Goal: Information Seeking & Learning: Find specific page/section

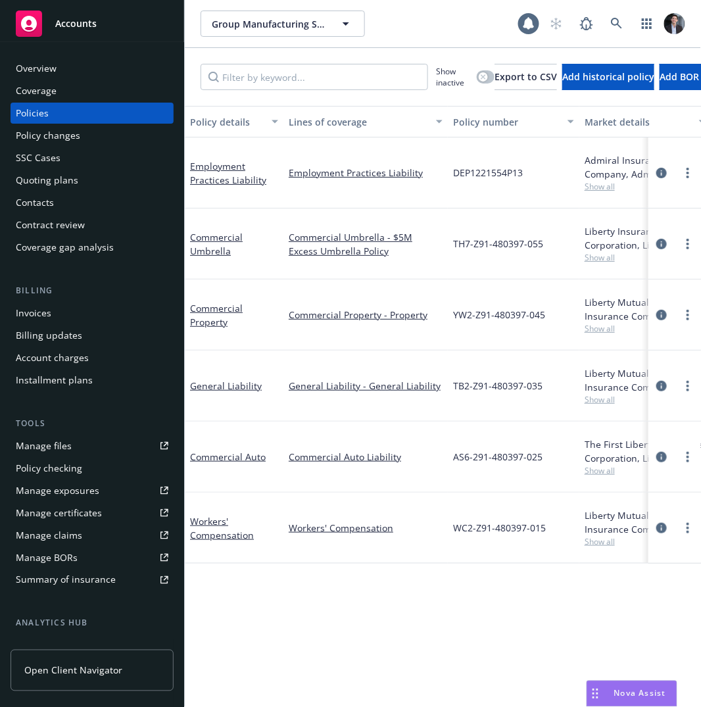
click at [41, 72] on div "Overview" at bounding box center [36, 68] width 41 height 21
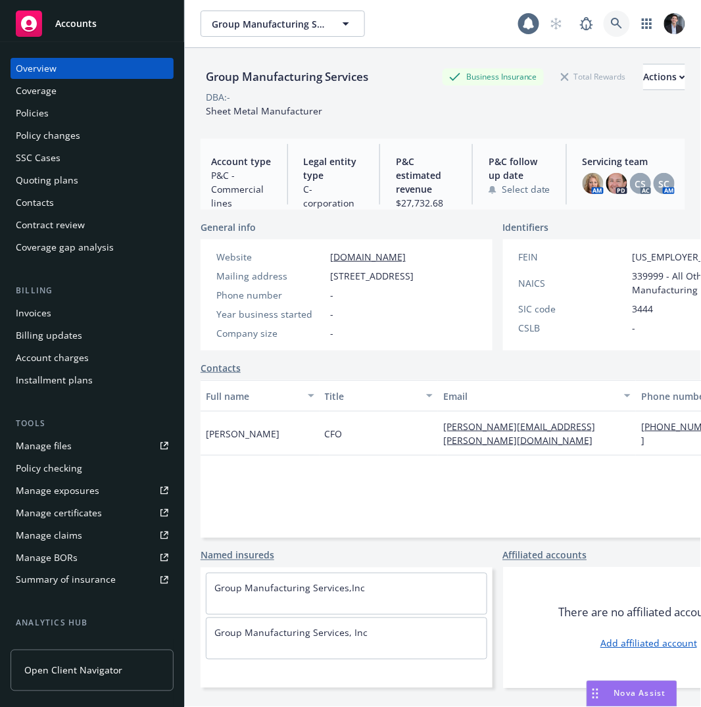
click at [611, 22] on icon at bounding box center [616, 23] width 11 height 11
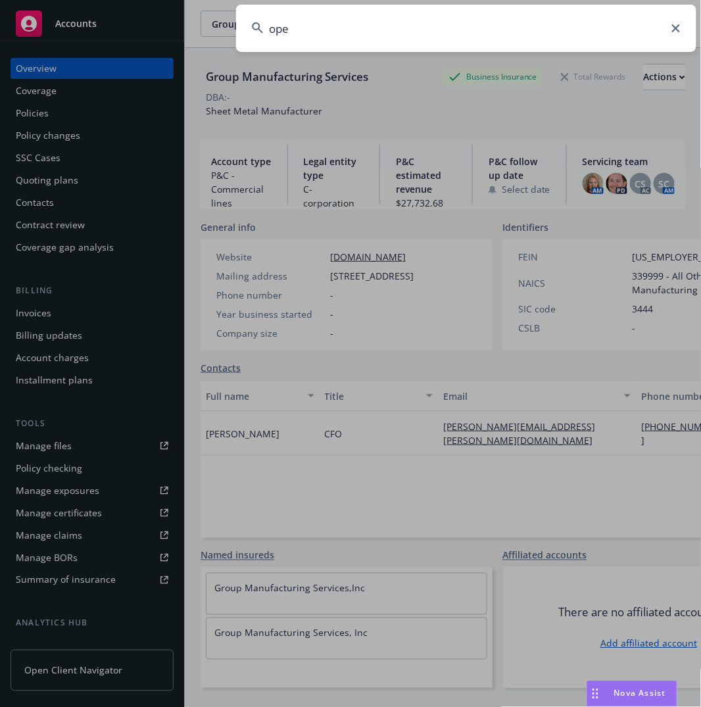
type input "open"
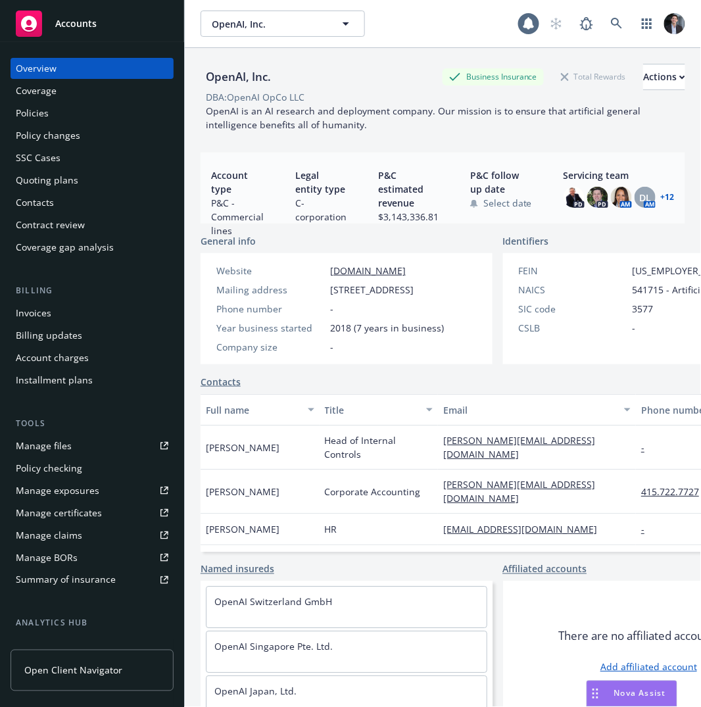
click at [98, 106] on div "Policies" at bounding box center [92, 113] width 152 height 21
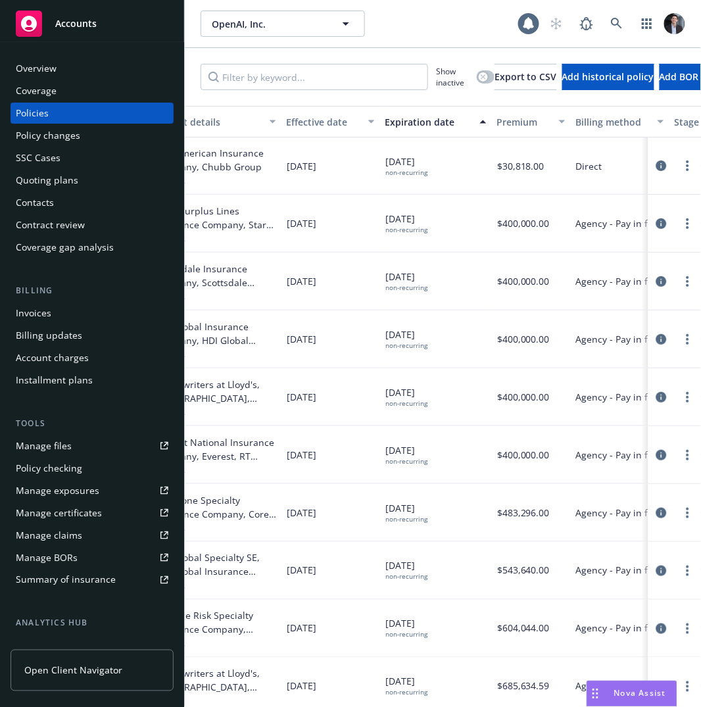
scroll to position [0, 431]
click at [656, 171] on icon "circleInformation" at bounding box center [661, 165] width 11 height 11
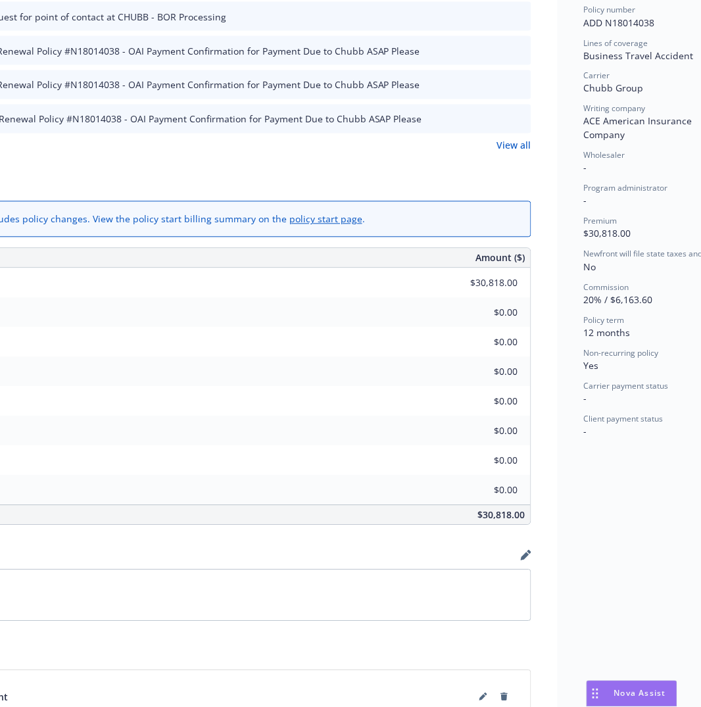
scroll to position [450, 146]
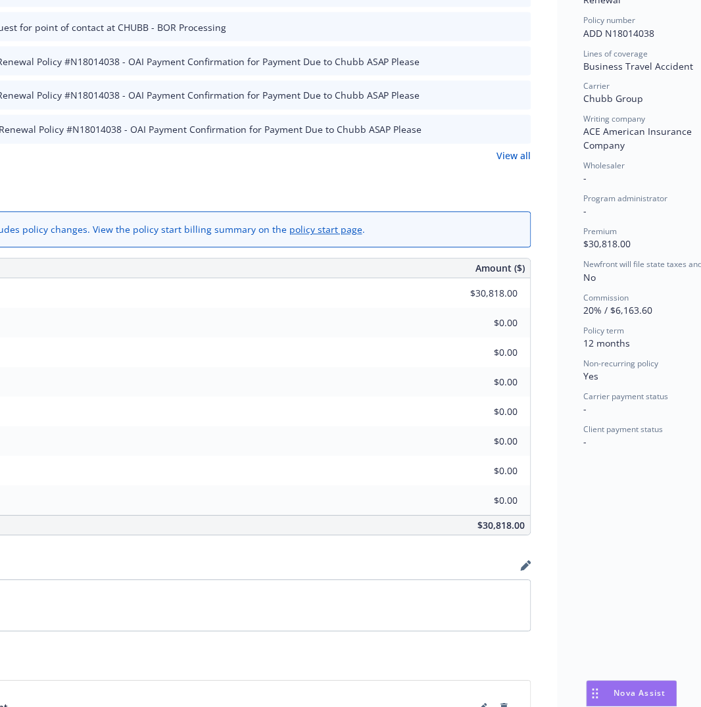
drag, startPoint x: 637, startPoint y: 695, endPoint x: 586, endPoint y: 690, distance: 50.9
click at [576, 686] on body "Accounts Overview Coverage Policies Policy changes SSC Cases Quoting plans Cont…" at bounding box center [350, 353] width 701 height 707
drag, startPoint x: 592, startPoint y: 691, endPoint x: 410, endPoint y: 643, distance: 188.9
click at [410, 643] on body "Accounts Overview Coverage Policies Policy changes SSC Cases Quoting plans Cont…" at bounding box center [350, 353] width 701 height 707
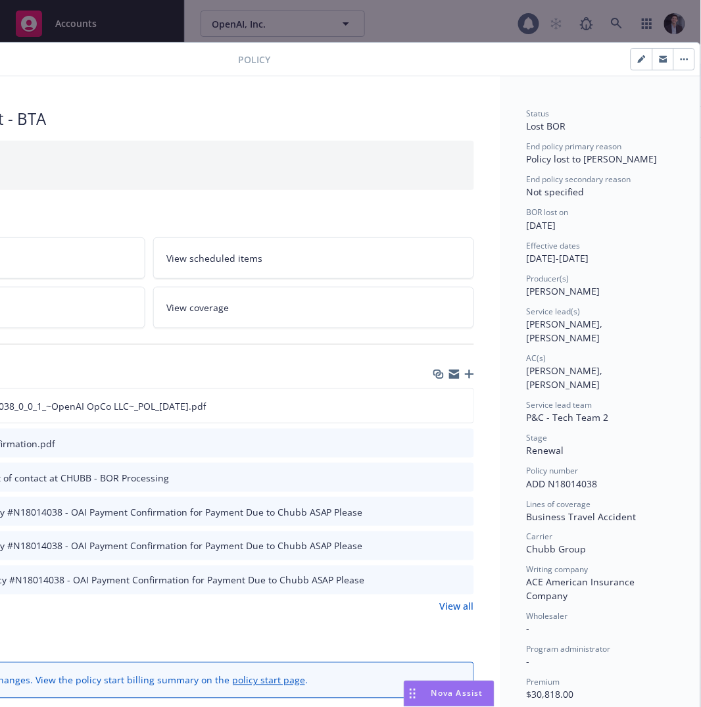
scroll to position [0, 0]
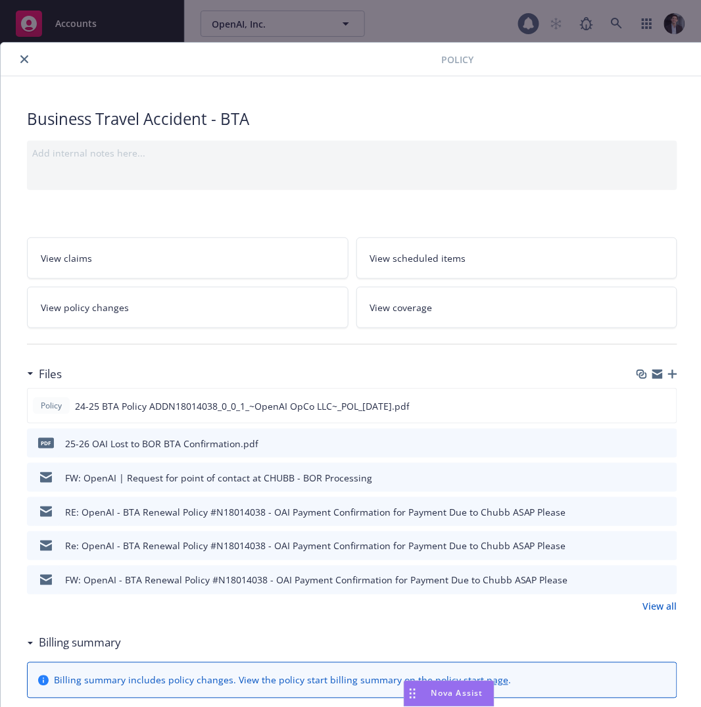
click at [25, 66] on button "close" at bounding box center [24, 59] width 16 height 16
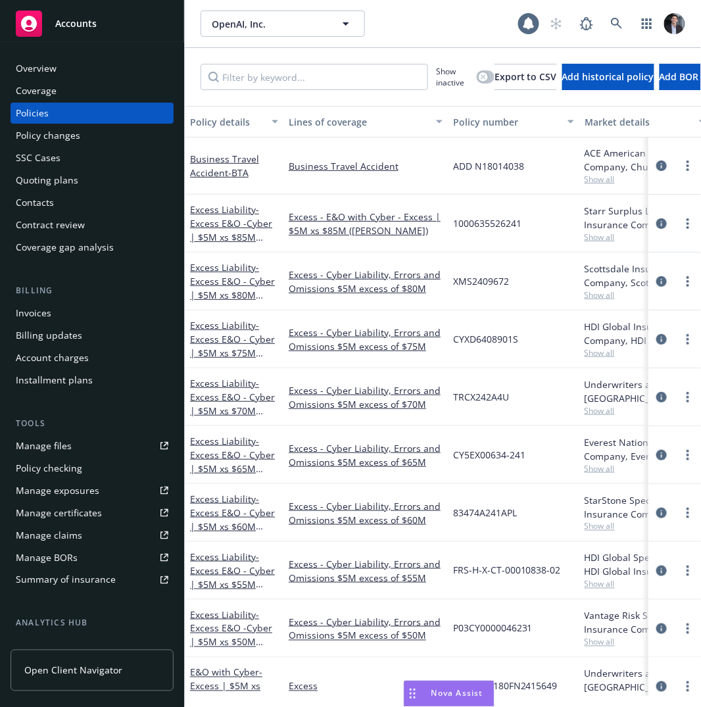
click at [460, 49] on div "Show inactive Export to CSV Add historical policy Add BOR policy" at bounding box center [443, 77] width 516 height 58
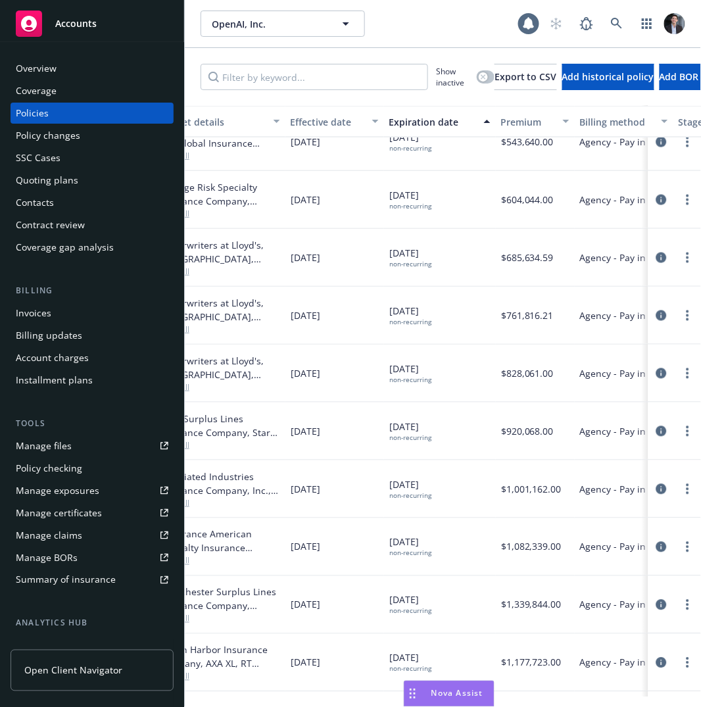
scroll to position [0, 425]
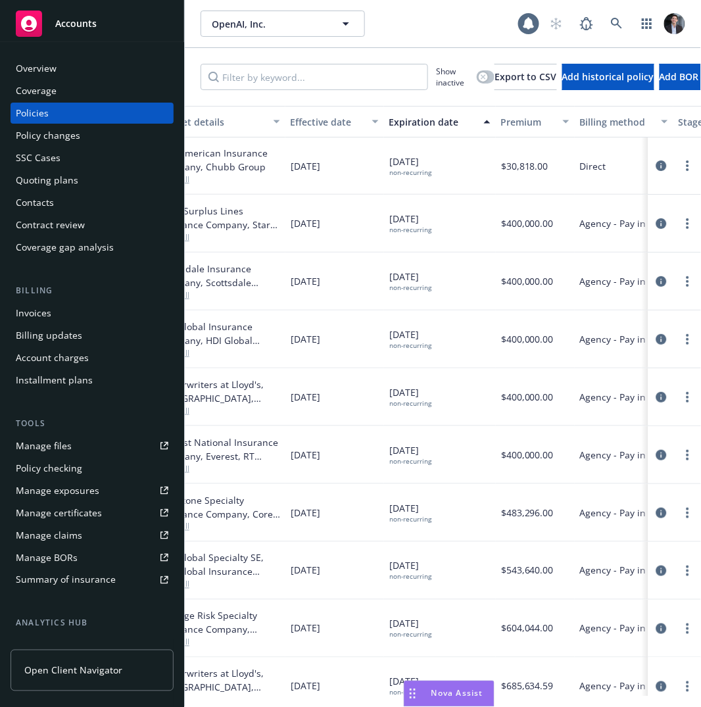
click at [416, 117] on div "Expiration date" at bounding box center [432, 122] width 87 height 14
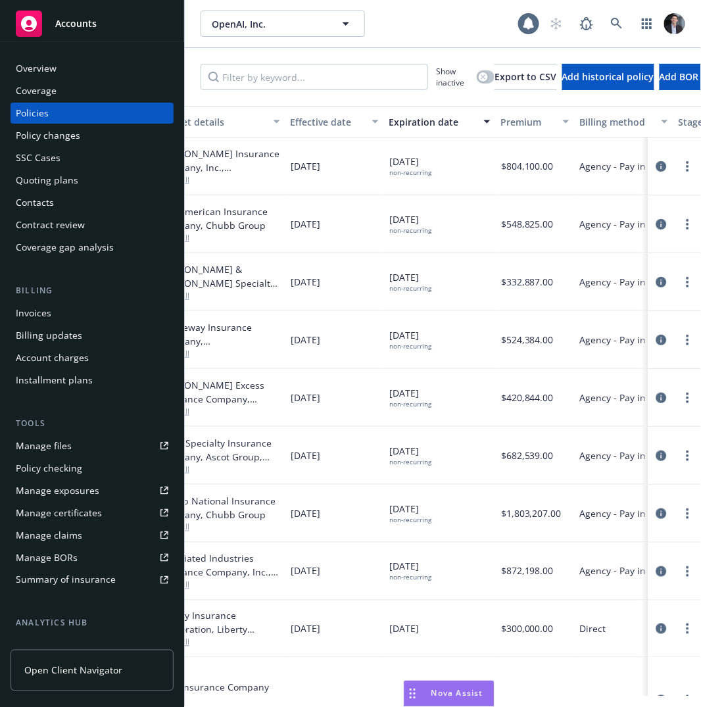
click at [423, 119] on div "Expiration date" at bounding box center [432, 122] width 87 height 14
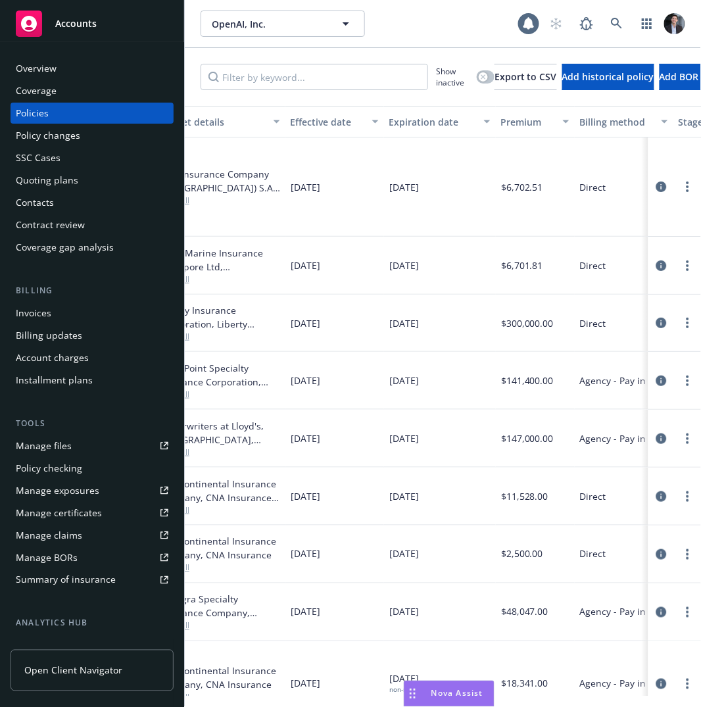
click at [423, 119] on div "Expiration date" at bounding box center [432, 122] width 87 height 14
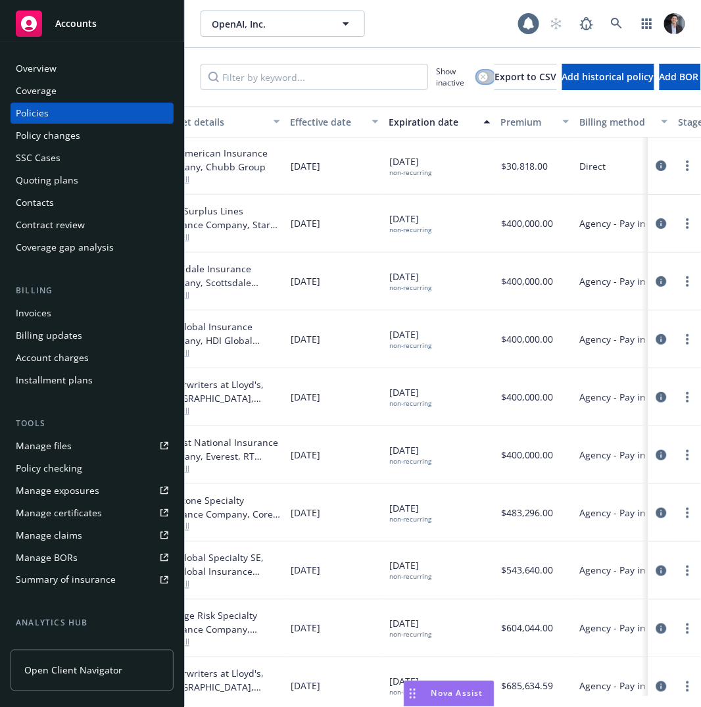
click at [483, 74] on icon "button" at bounding box center [482, 76] width 5 height 5
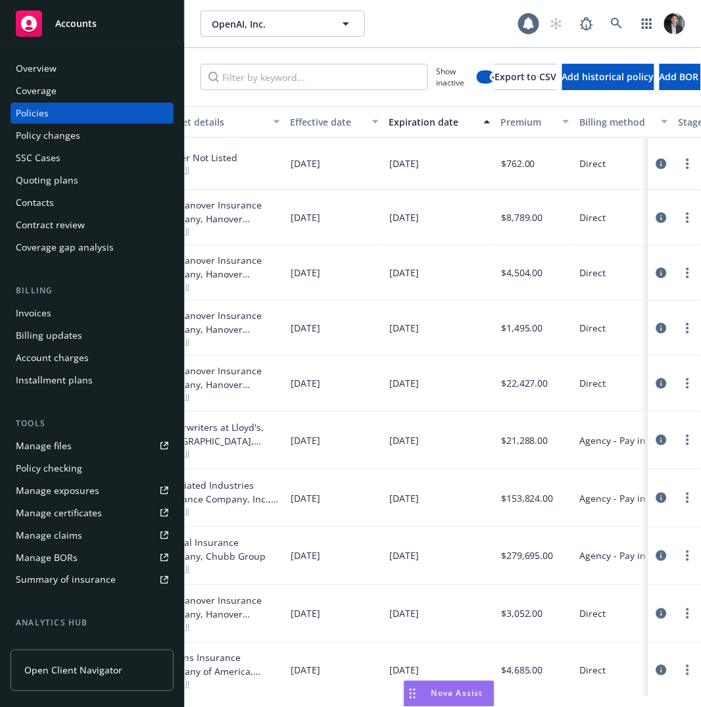
click at [465, 126] on div "Expiration date" at bounding box center [432, 122] width 87 height 14
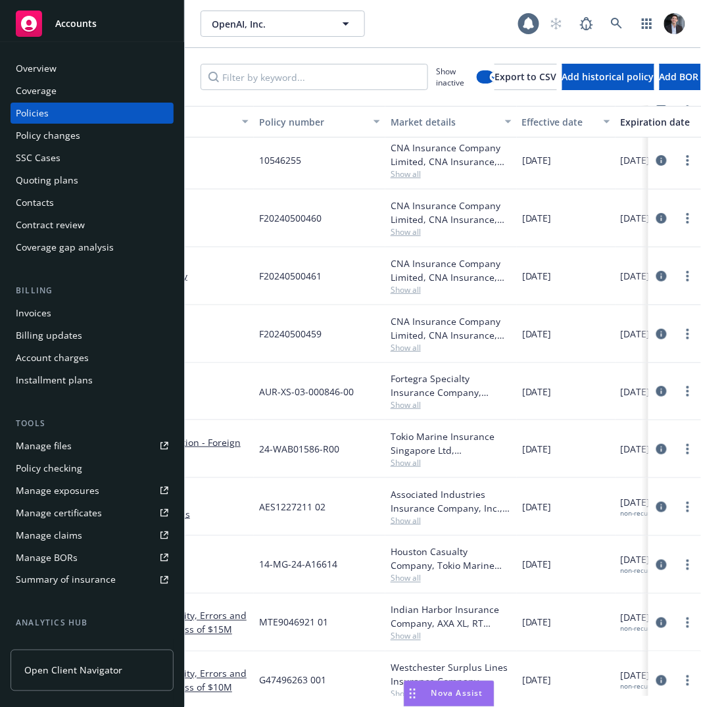
scroll to position [2167, 275]
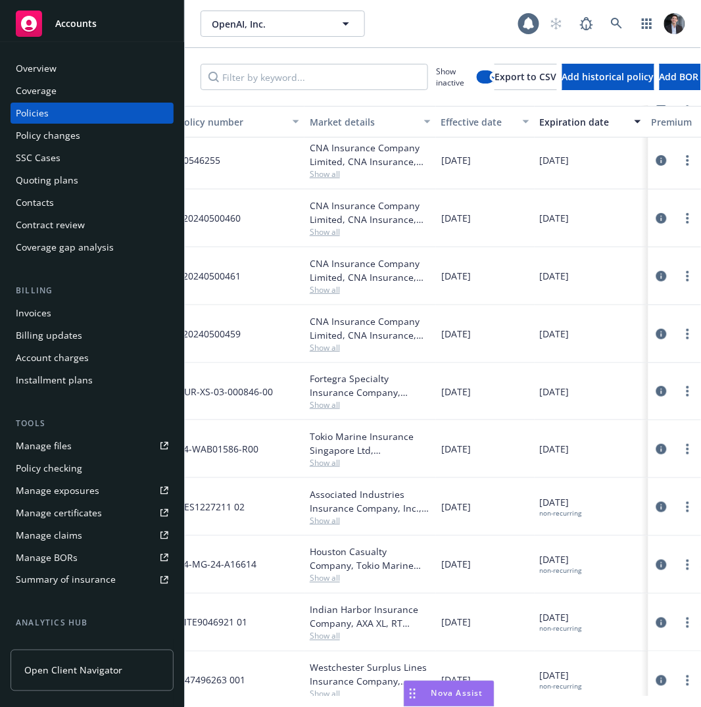
drag, startPoint x: 357, startPoint y: 454, endPoint x: 551, endPoint y: 397, distance: 202.0
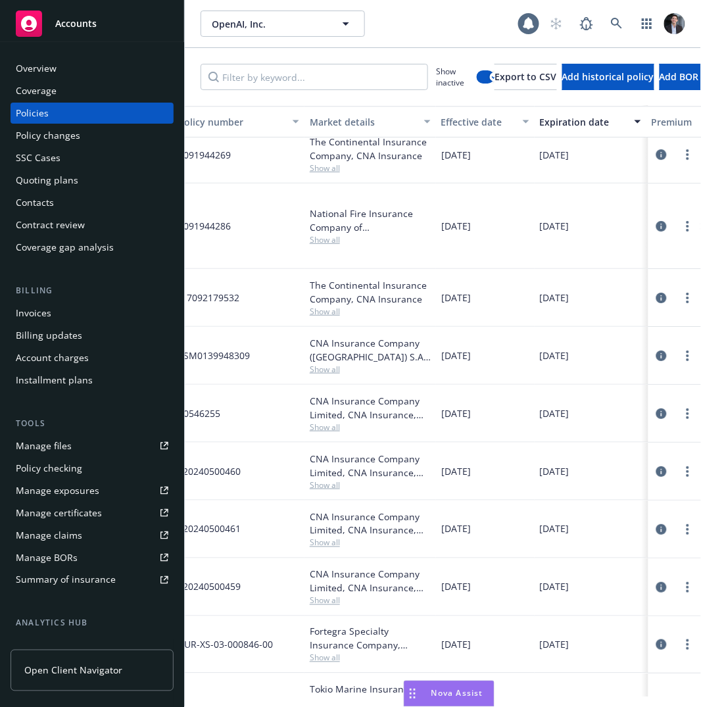
click at [604, 237] on div "[DATE]" at bounding box center [590, 225] width 112 height 85
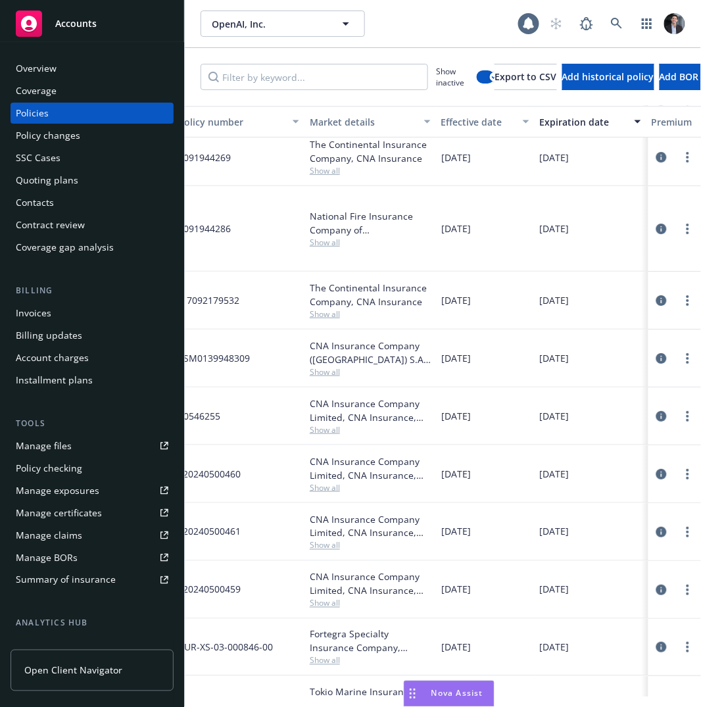
drag, startPoint x: 596, startPoint y: 299, endPoint x: 566, endPoint y: 303, distance: 30.5
click at [566, 303] on div "[DATE]" at bounding box center [590, 300] width 112 height 58
click at [603, 360] on div "[DATE]" at bounding box center [590, 358] width 112 height 58
click at [596, 484] on div "[DATE]" at bounding box center [590, 474] width 112 height 58
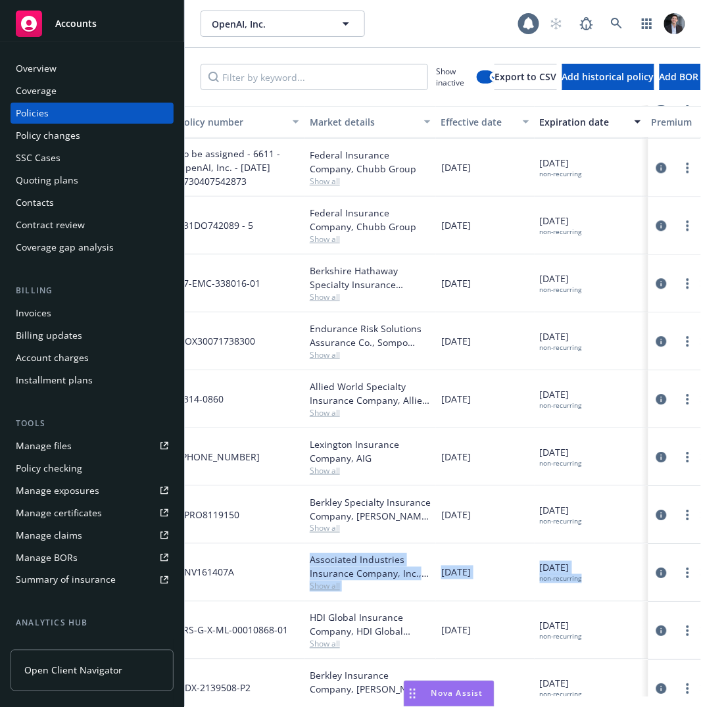
scroll to position [3843, 0]
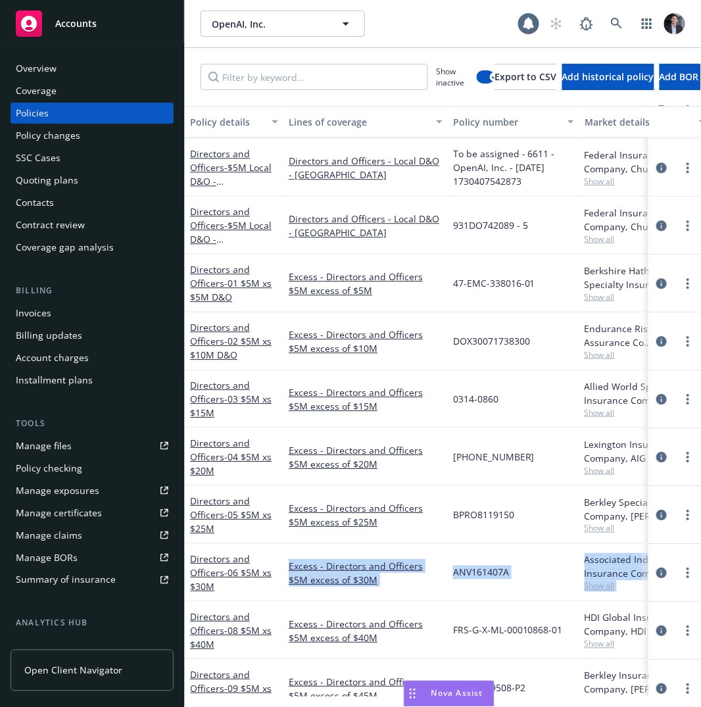
drag, startPoint x: 599, startPoint y: 588, endPoint x: 233, endPoint y: 540, distance: 369.2
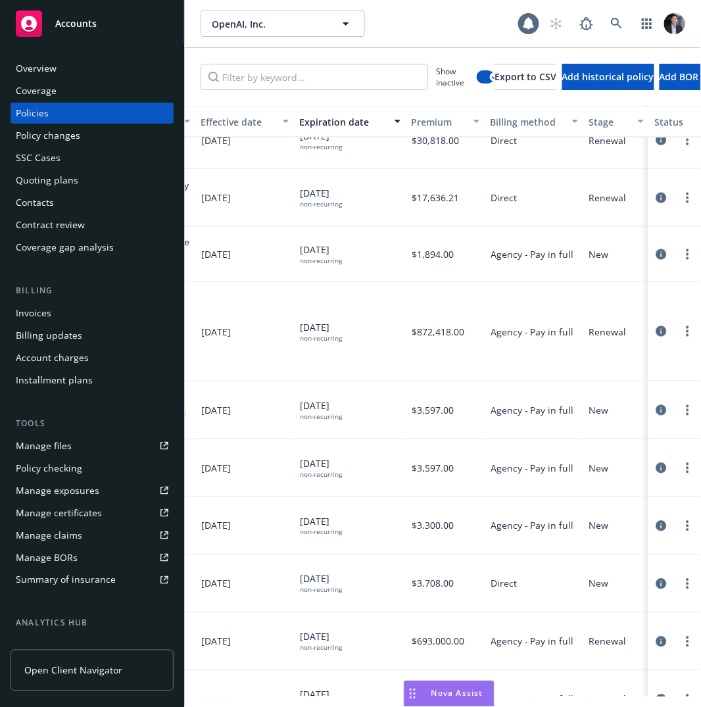
scroll to position [3554, 0]
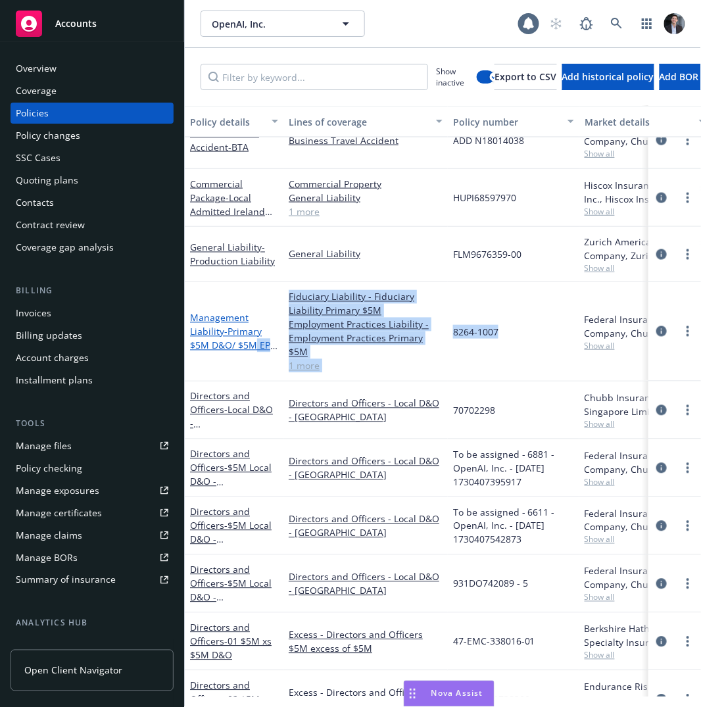
drag, startPoint x: 552, startPoint y: 329, endPoint x: 269, endPoint y: 335, distance: 283.4
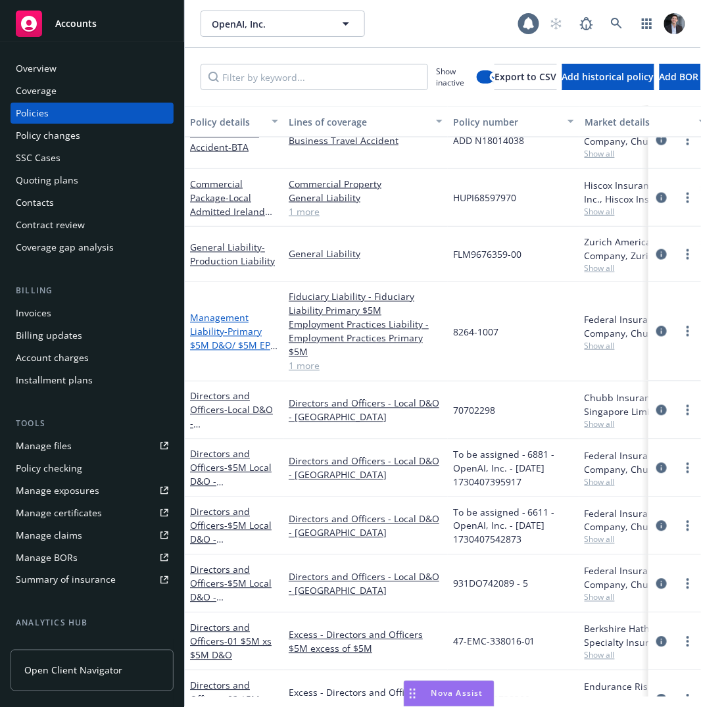
click at [211, 312] on link "Management Liability - Primary $5M D&O/ $5M EPL/ $5M FID" at bounding box center [234, 339] width 88 height 54
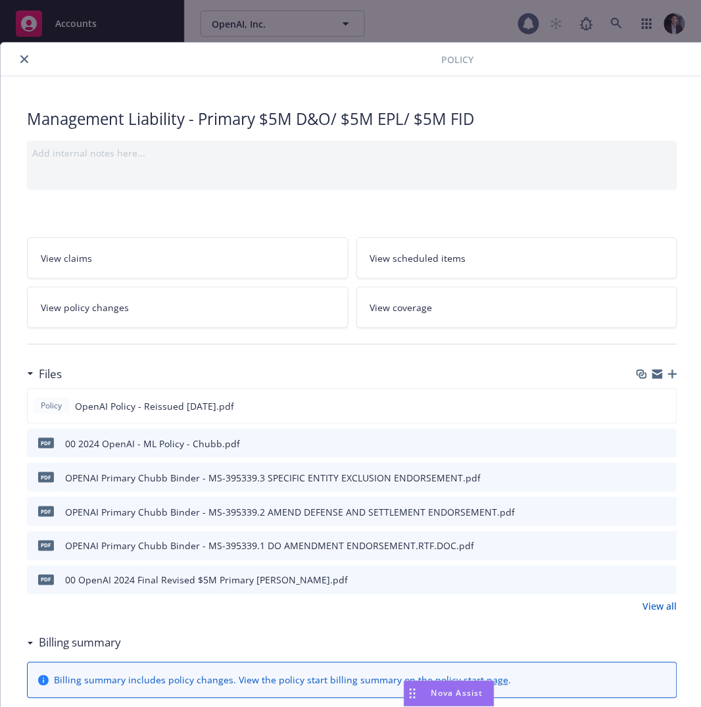
click at [383, 185] on div "Add internal notes here..." at bounding box center [352, 165] width 650 height 49
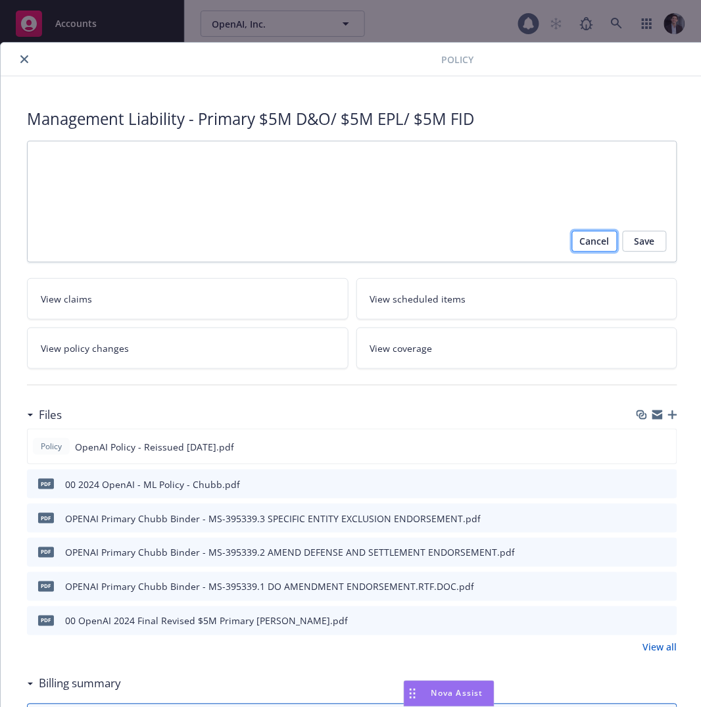
click at [591, 242] on span "Cancel" at bounding box center [595, 241] width 30 height 21
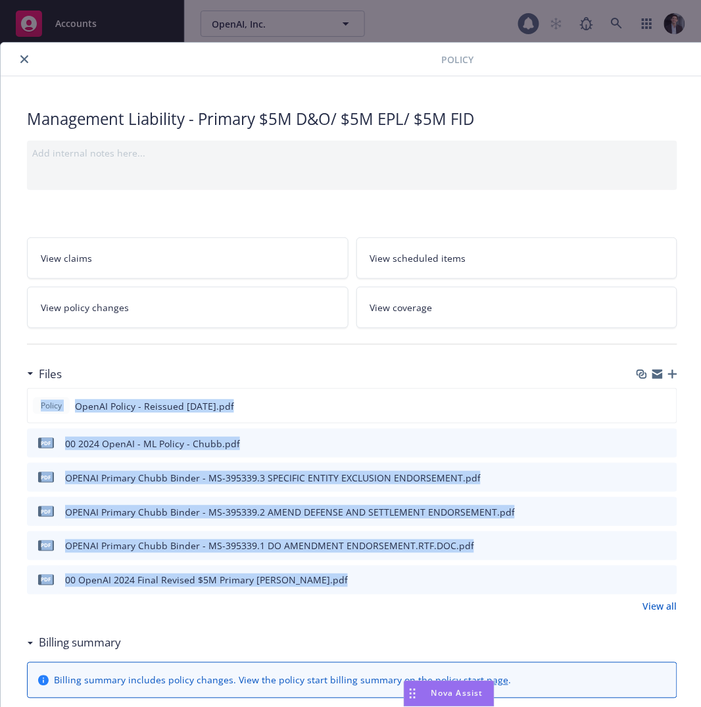
drag, startPoint x: 444, startPoint y: 383, endPoint x: 375, endPoint y: 647, distance: 272.3
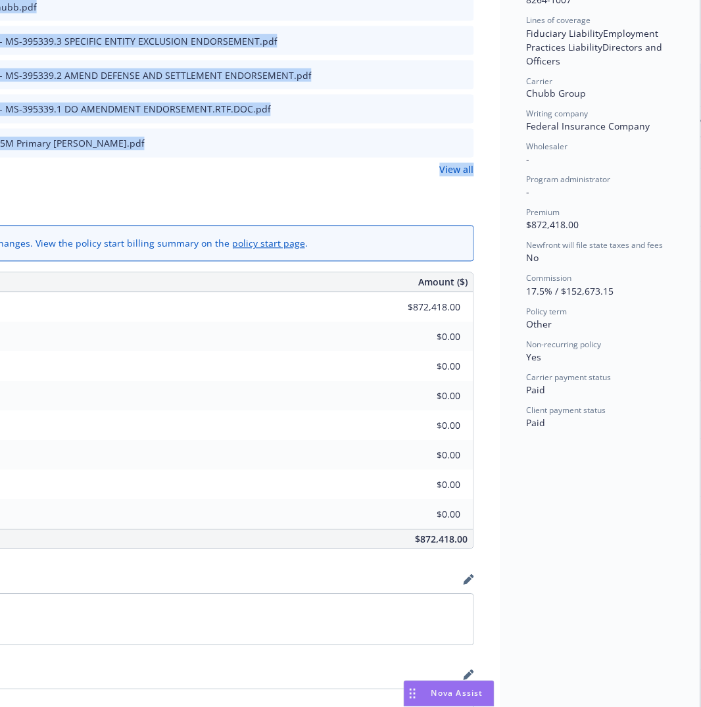
scroll to position [364, 214]
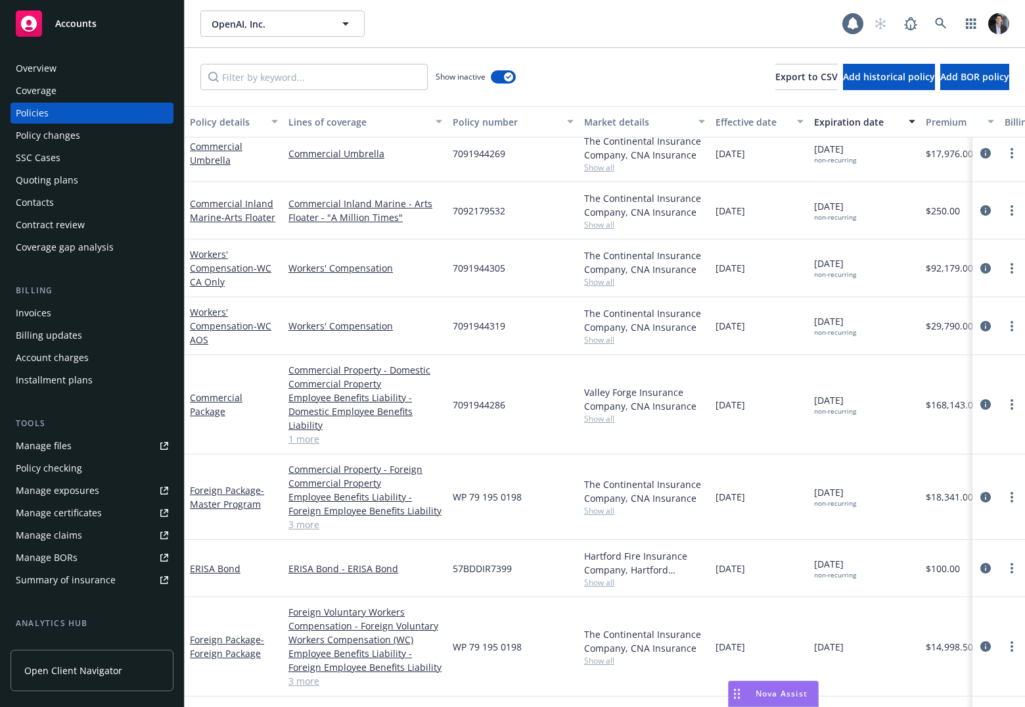
scroll to position [1490, 0]
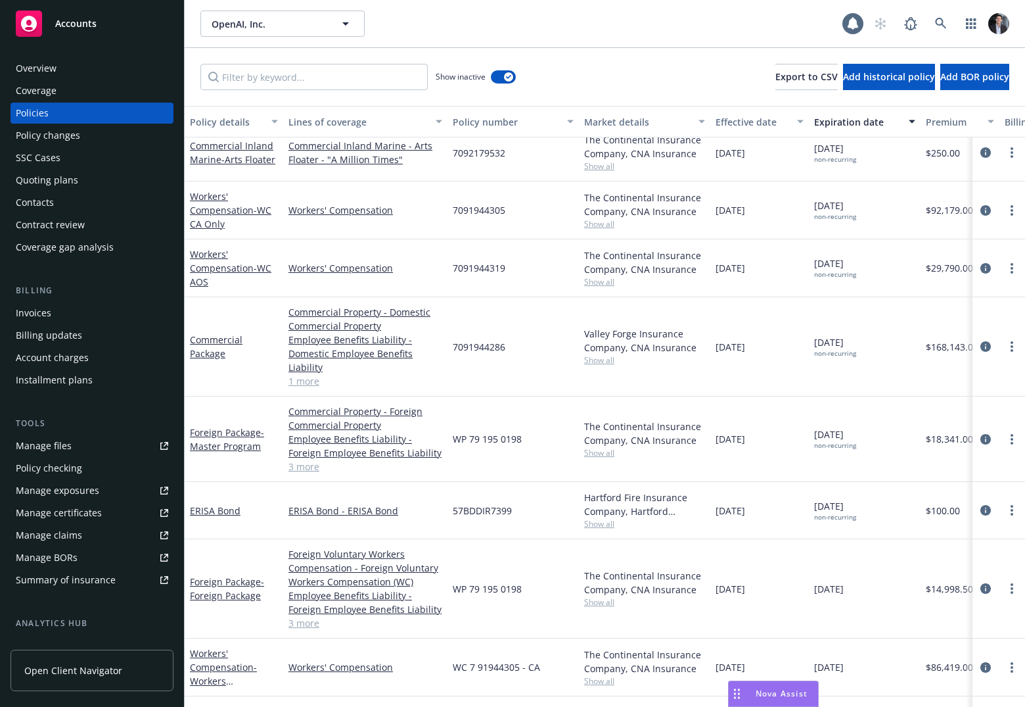
click at [57, 81] on div "Coverage" at bounding box center [92, 90] width 152 height 21
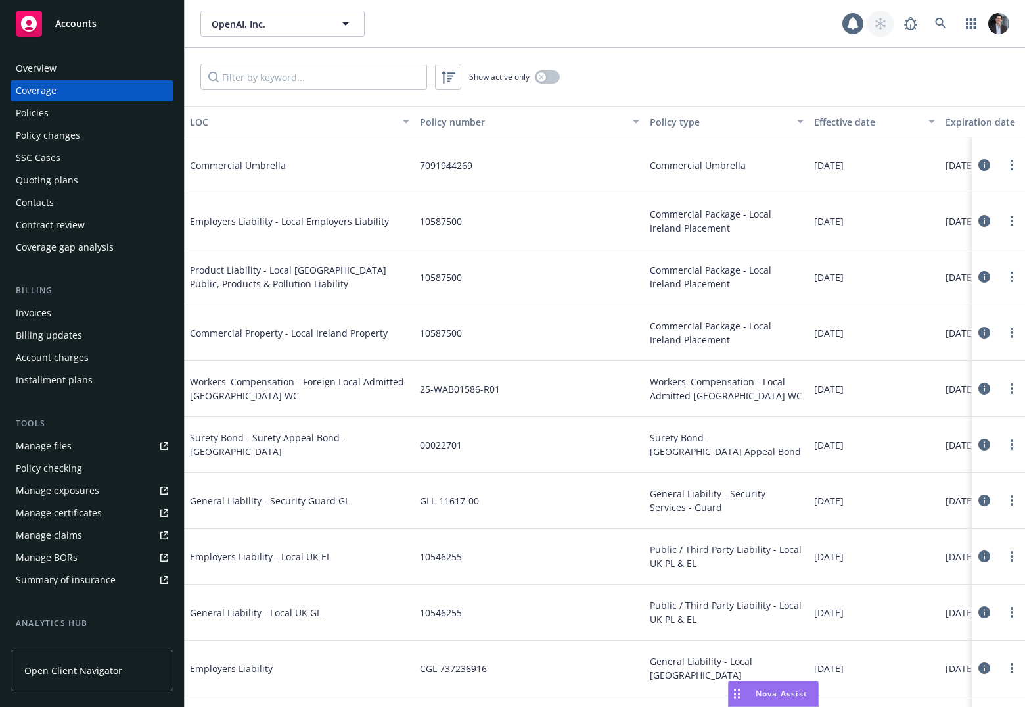
click at [700, 23] on link at bounding box center [881, 24] width 26 height 26
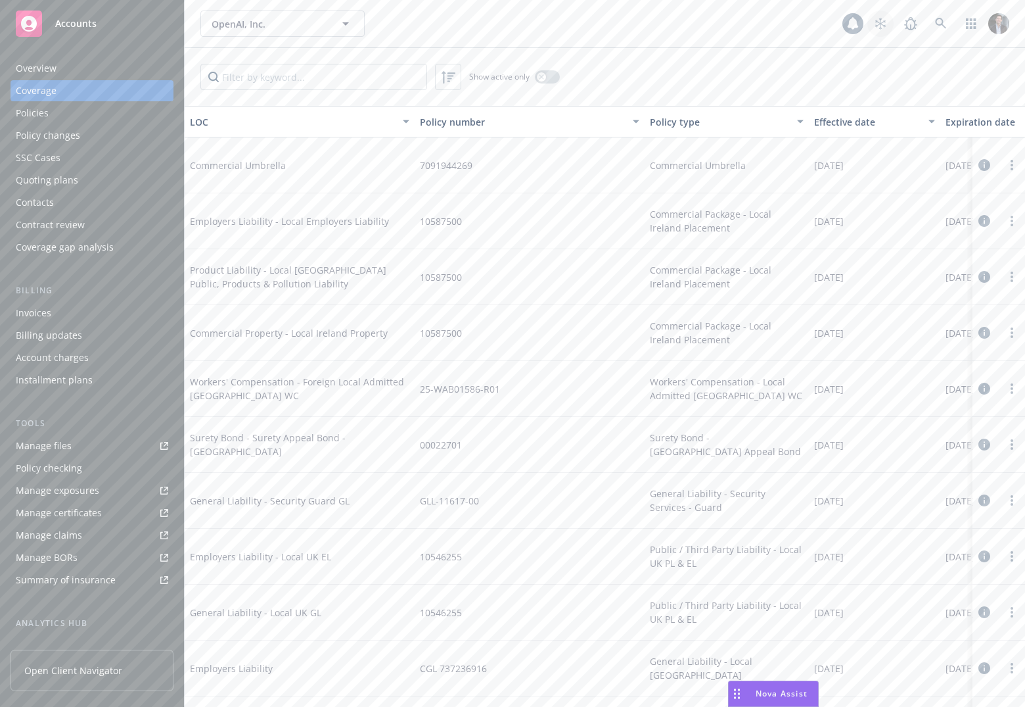
click at [700, 34] on link at bounding box center [881, 24] width 26 height 26
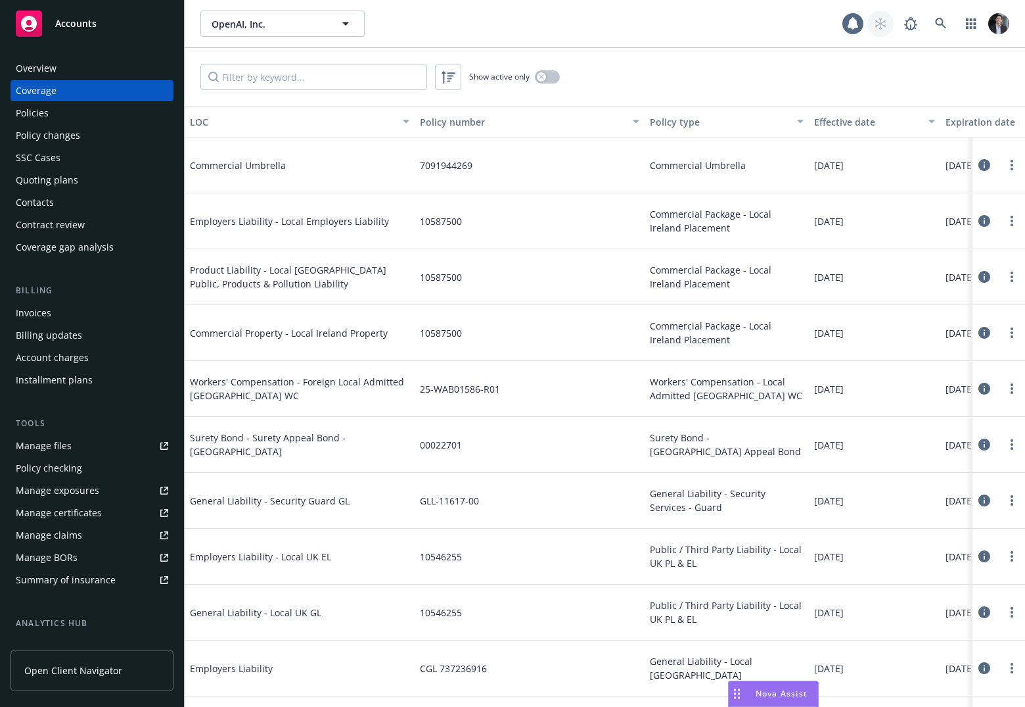
click at [700, 26] on link at bounding box center [881, 24] width 26 height 26
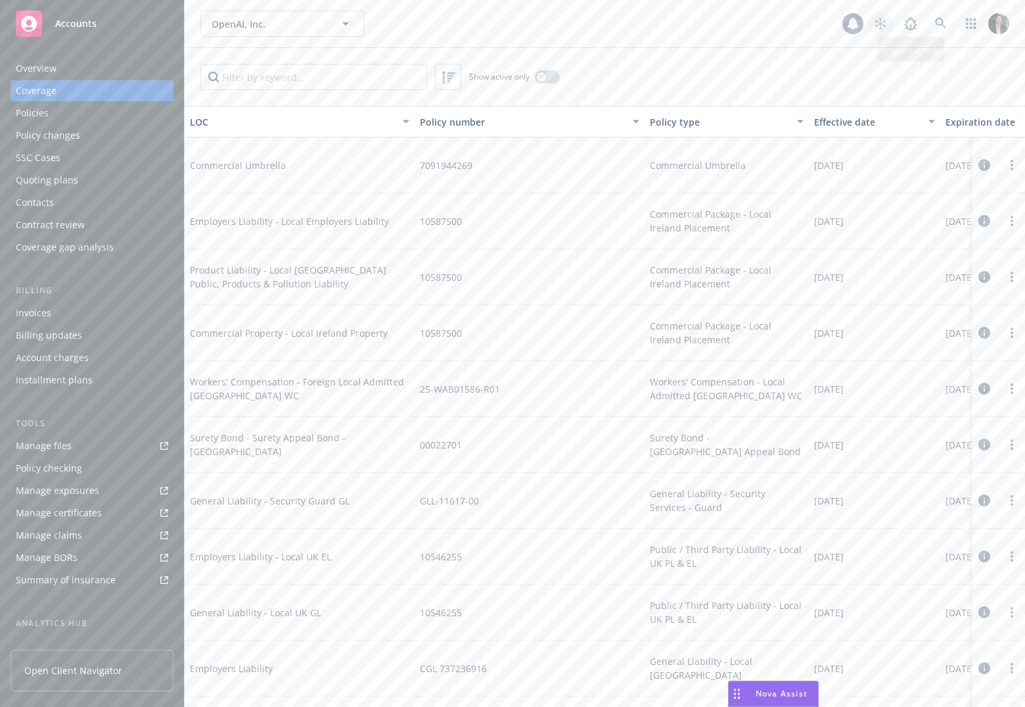
click at [700, 28] on link at bounding box center [881, 24] width 26 height 26
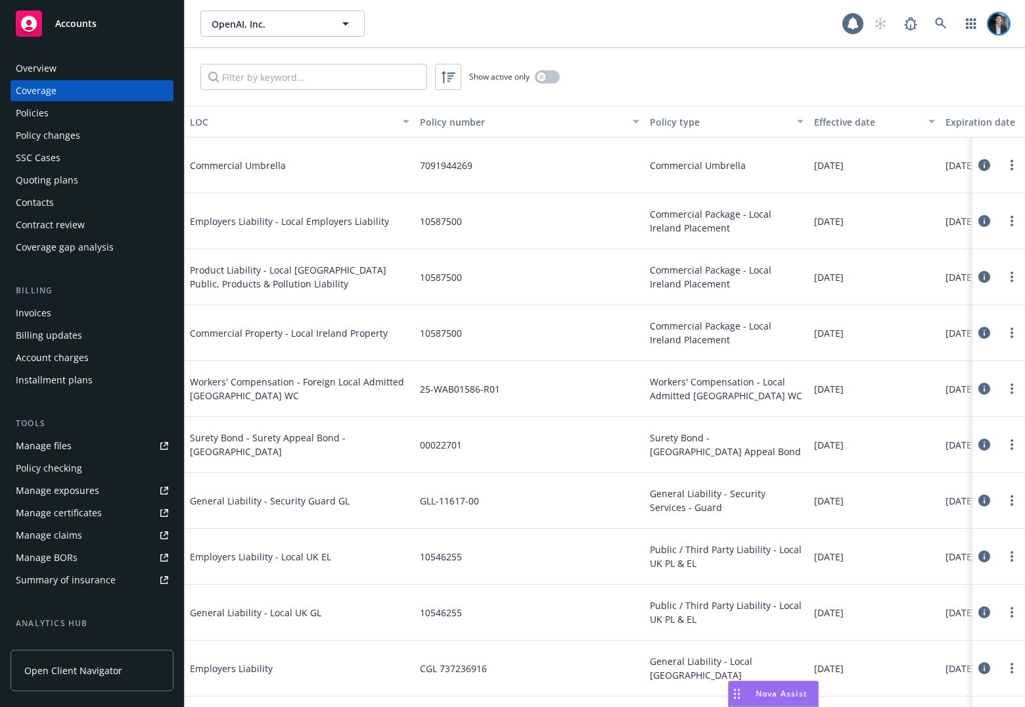
click at [700, 32] on img at bounding box center [999, 23] width 21 height 21
click at [700, 24] on img at bounding box center [999, 23] width 21 height 21
click at [700, 23] on icon at bounding box center [940, 23] width 11 height 11
click at [700, 25] on div at bounding box center [853, 23] width 21 height 21
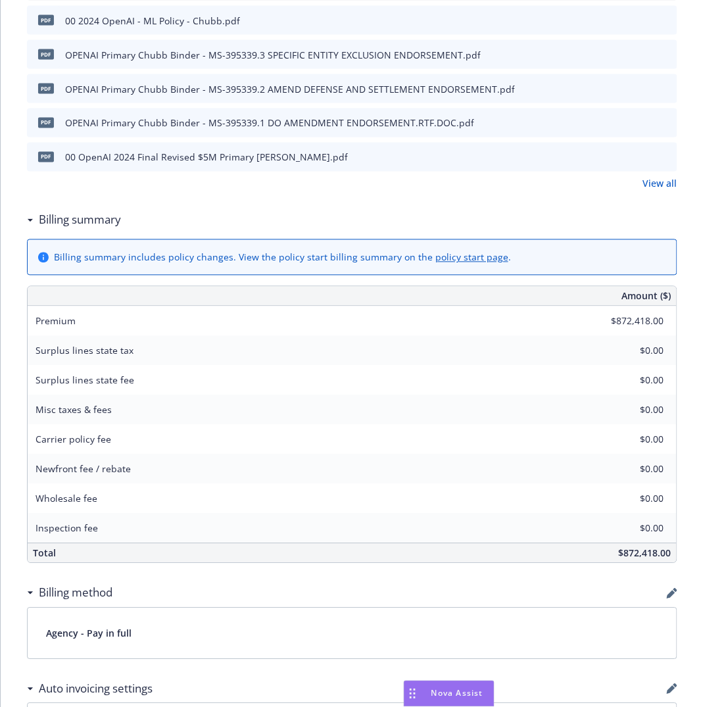
scroll to position [423, 214]
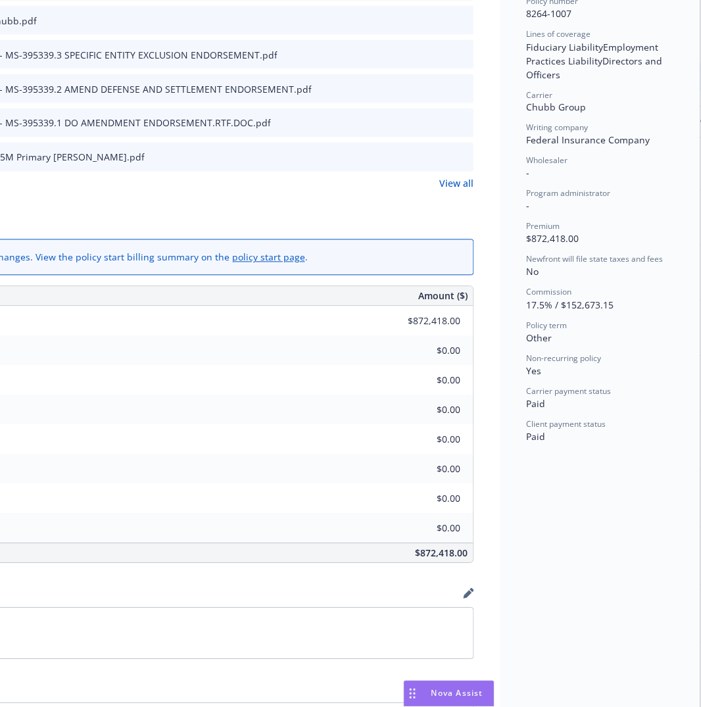
drag, startPoint x: 459, startPoint y: 695, endPoint x: 570, endPoint y: 683, distance: 111.7
click at [590, 683] on body "Accounts Overview Coverage Policies Policy changes SSC Cases Quoting plans Cont…" at bounding box center [350, 353] width 701 height 707
drag, startPoint x: 413, startPoint y: 690, endPoint x: 613, endPoint y: 635, distance: 207.1
click at [613, 635] on body "Accounts Overview Coverage Policies Policy changes SSC Cases Quoting plans Cont…" at bounding box center [350, 353] width 701 height 707
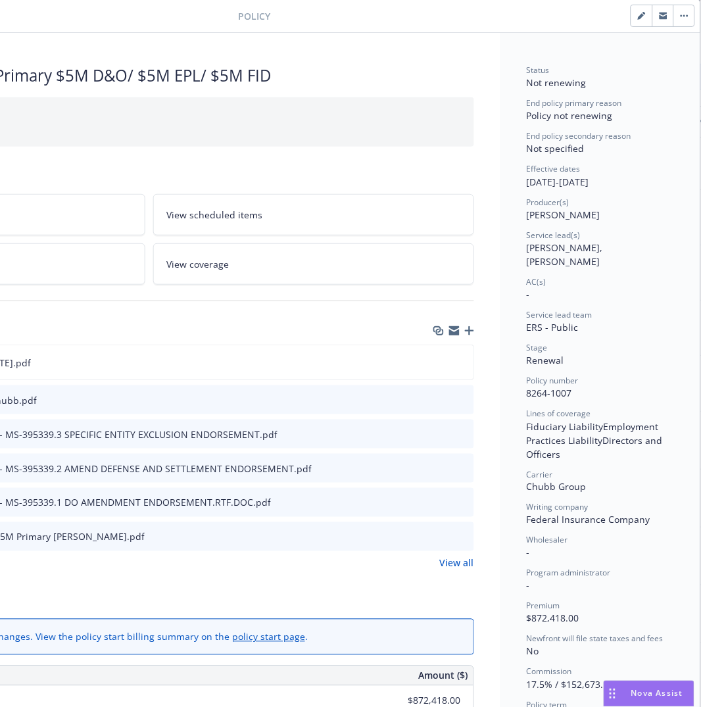
scroll to position [0, 214]
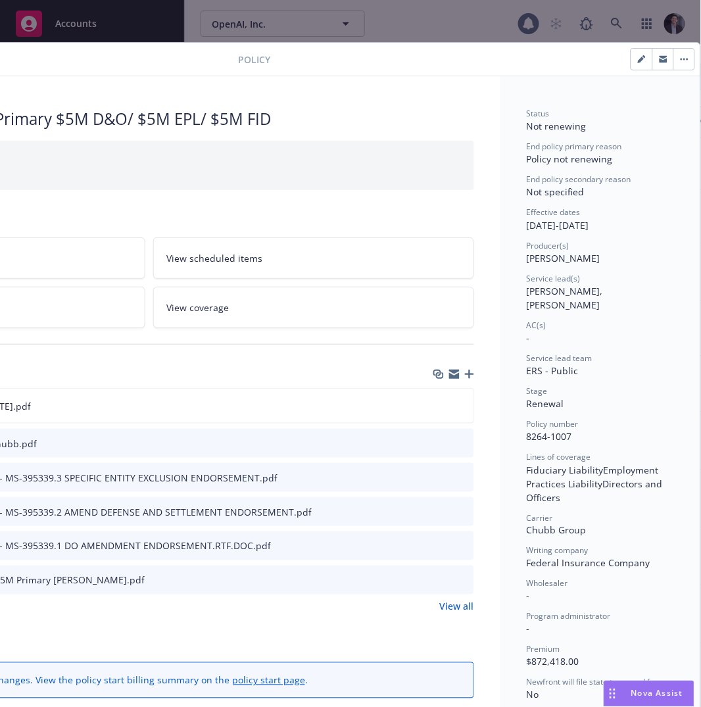
click at [569, 26] on div "Policy Management Liability - Primary $5M D&O/ $5M EPL/ $5M FID Add internal no…" at bounding box center [350, 353] width 701 height 707
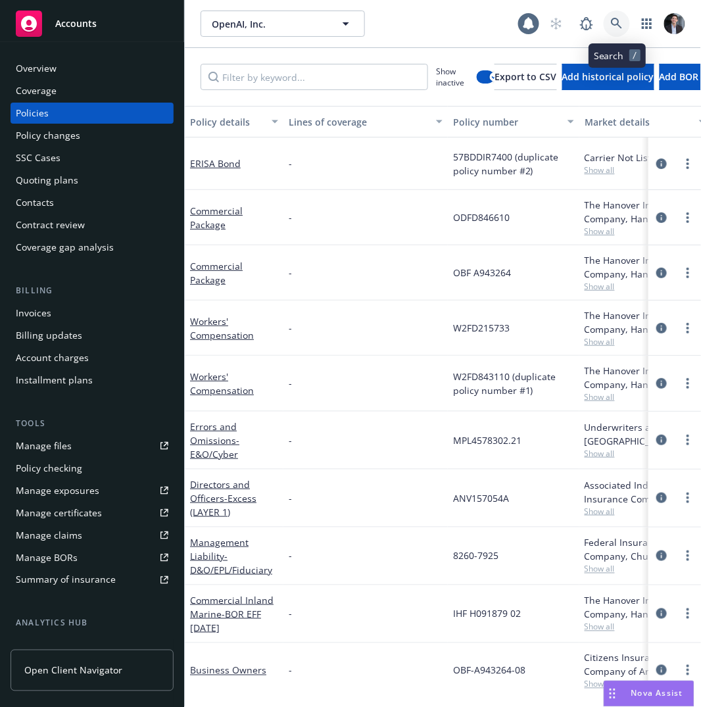
click at [621, 22] on icon at bounding box center [617, 24] width 12 height 12
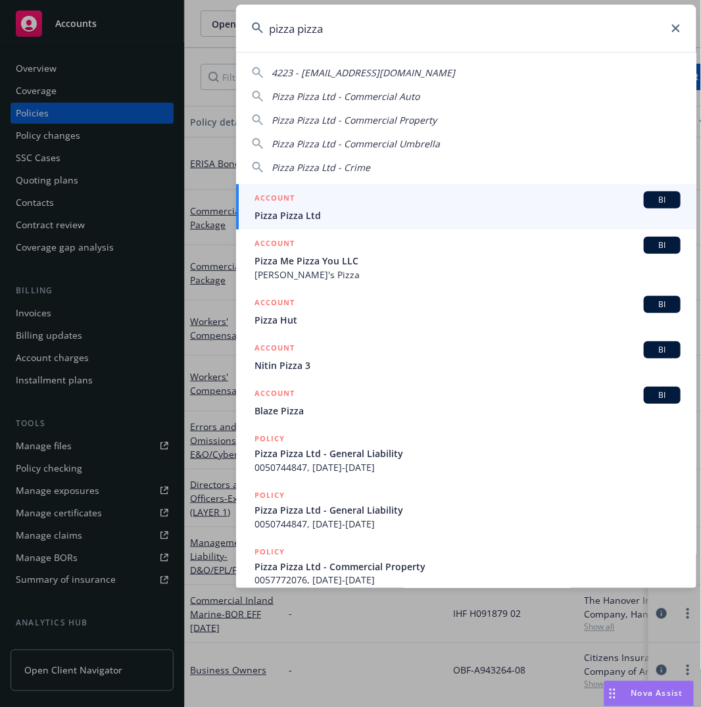
type input "pizza pizza"
click at [365, 216] on span "Pizza Pizza Ltd" at bounding box center [467, 215] width 426 height 14
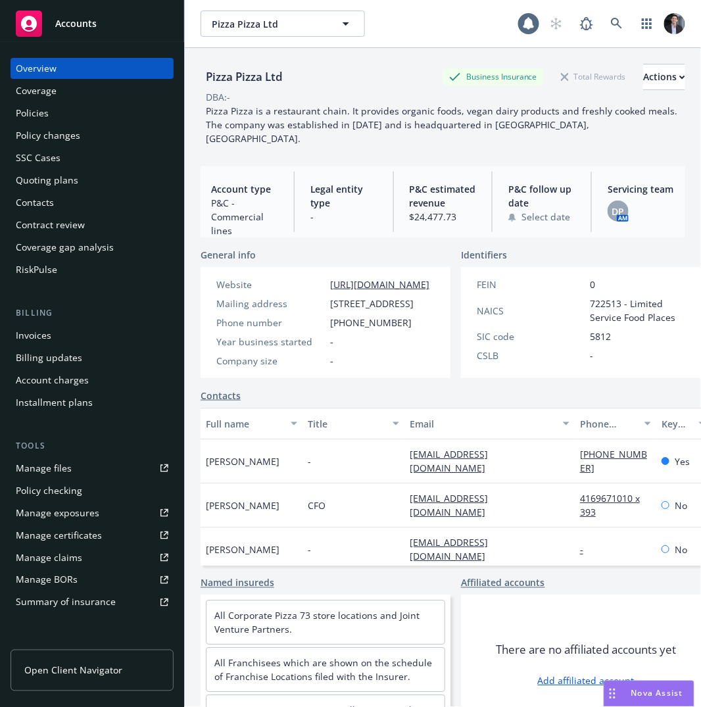
click at [95, 125] on div "Policy changes" at bounding box center [92, 135] width 152 height 21
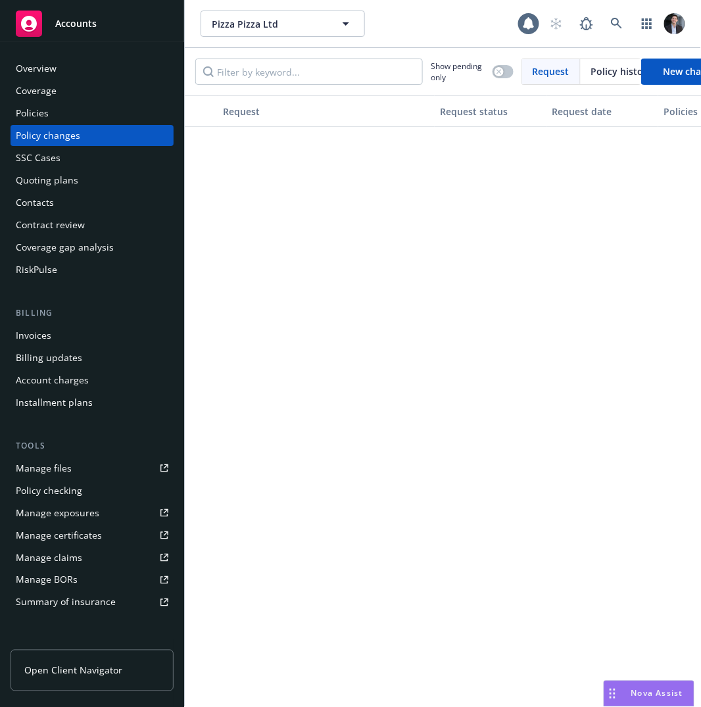
click at [95, 119] on div "Policies" at bounding box center [92, 113] width 152 height 21
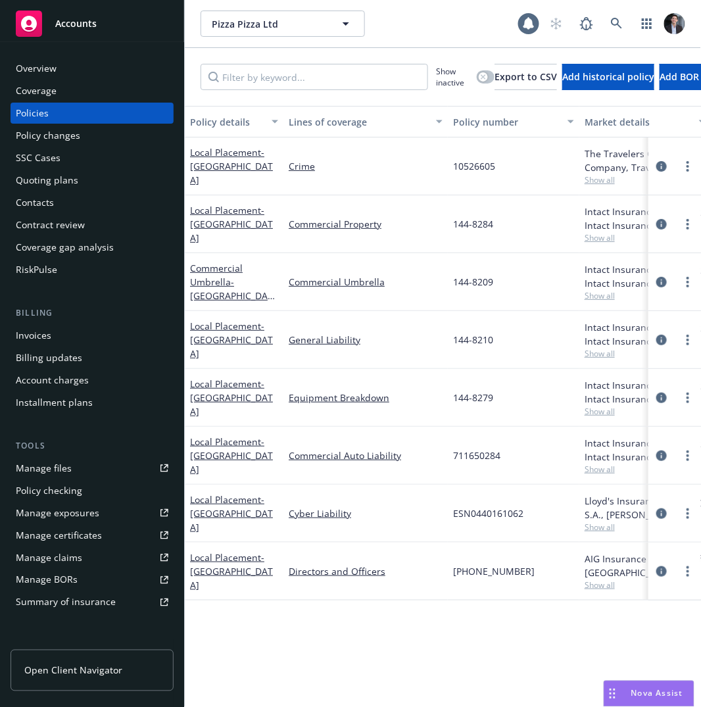
click at [415, 683] on div "Policy details Lines of coverage Policy number Market details Effective date Ex…" at bounding box center [443, 401] width 516 height 590
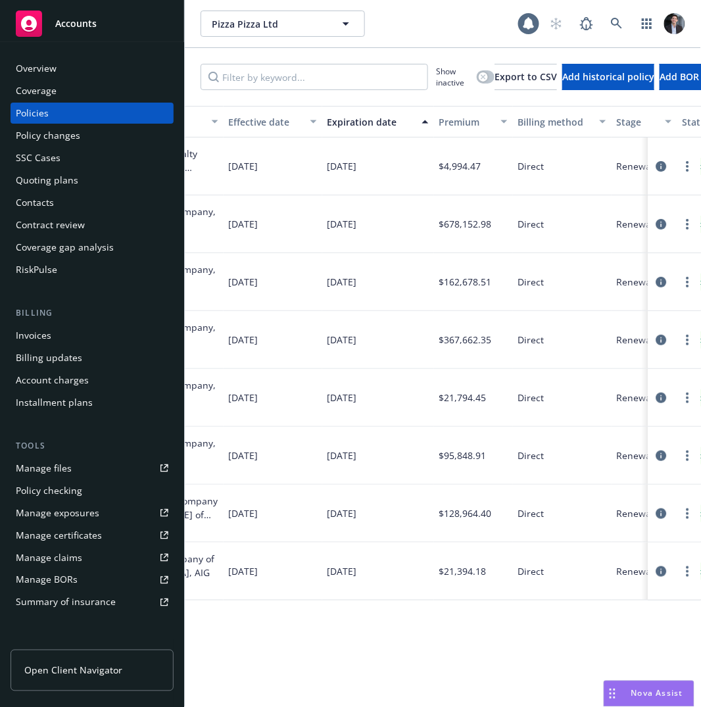
click at [439, 683] on div "Policy details Lines of coverage Policy number Market details Effective date Ex…" at bounding box center [443, 401] width 516 height 590
drag, startPoint x: 460, startPoint y: 683, endPoint x: 636, endPoint y: 682, distance: 175.5
click at [636, 682] on body "Accounts Overview Coverage Policies Policy changes SSC Cases Quoting plans Cont…" at bounding box center [350, 353] width 701 height 707
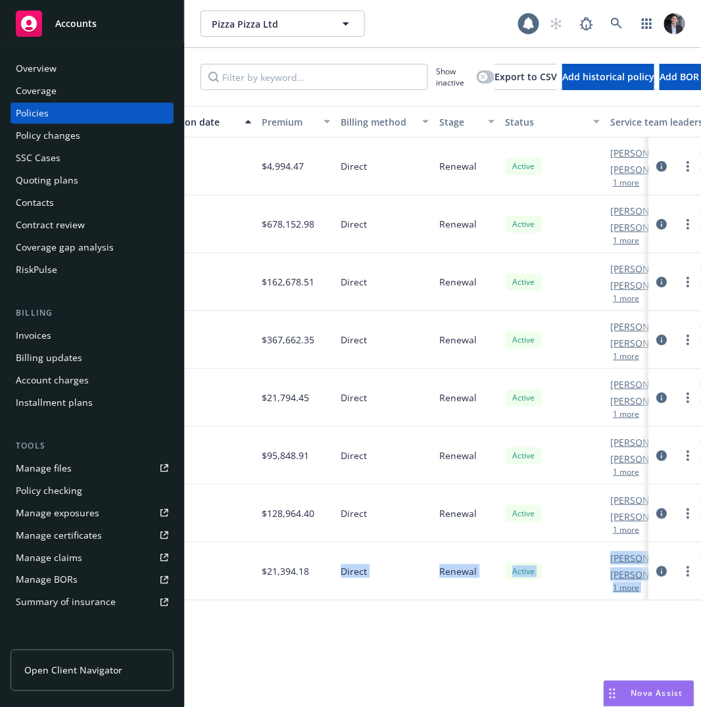
scroll to position [0, 752]
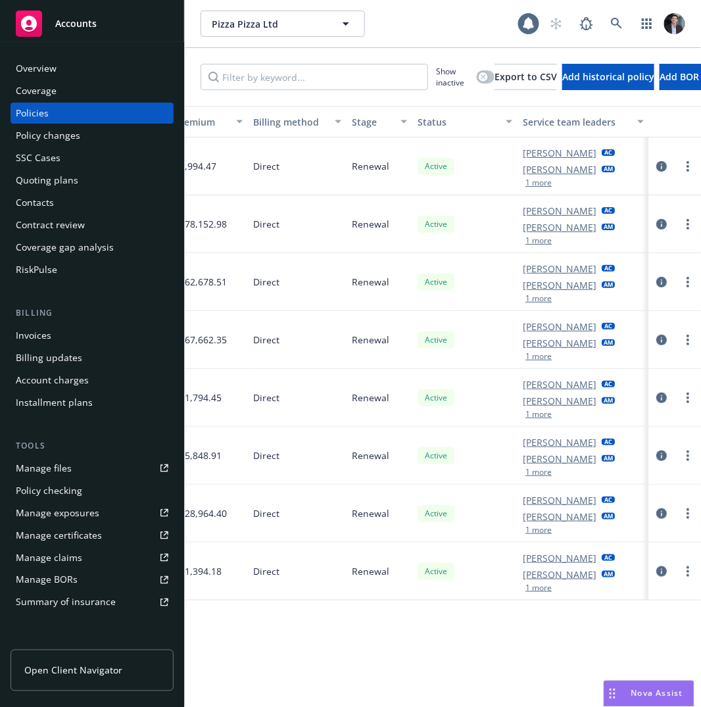
click at [561, 329] on link "Daniel Pokhoy" at bounding box center [560, 326] width 74 height 14
click at [57, 68] on div "Overview" at bounding box center [92, 68] width 152 height 21
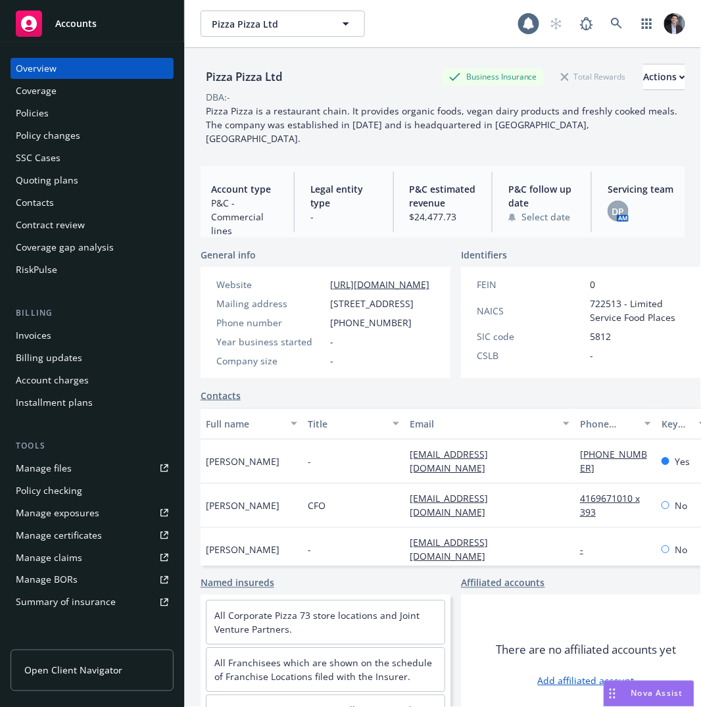
click at [457, 32] on div "Pizza Pizza Ltd Pizza Pizza Ltd" at bounding box center [358, 24] width 317 height 26
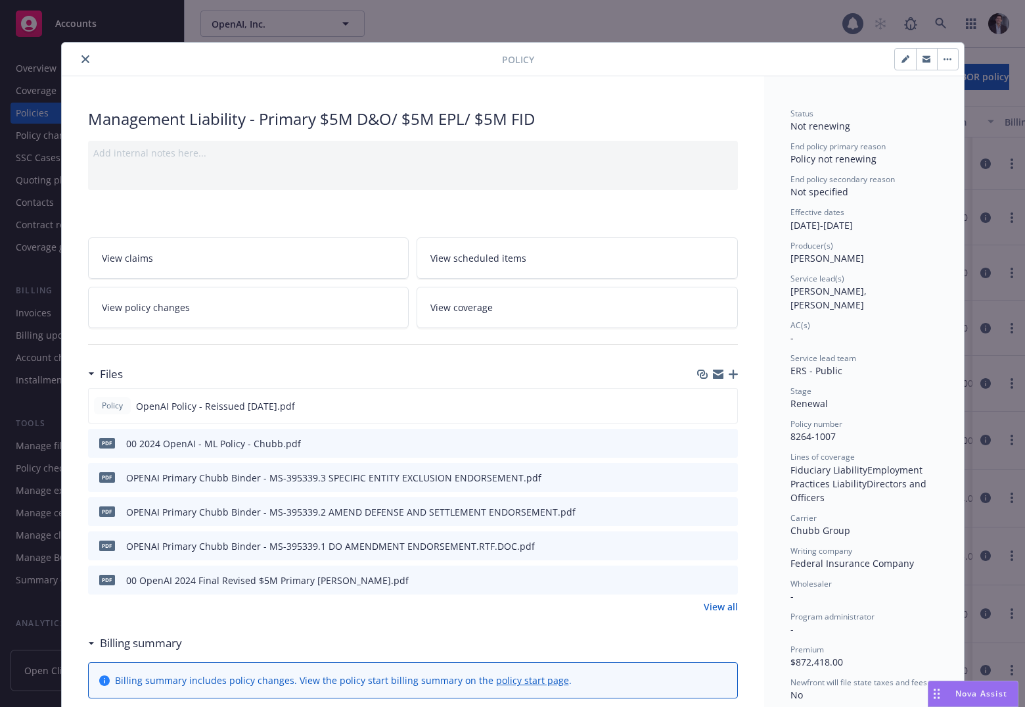
click at [700, 223] on div "Effective dates 10/29/2024 - 04/01/2025" at bounding box center [864, 218] width 147 height 25
drag, startPoint x: 789, startPoint y: 223, endPoint x: 832, endPoint y: 228, distance: 43.6
click at [700, 228] on div "Effective dates 10/29/2024 - 04/01/2025" at bounding box center [864, 218] width 147 height 25
drag, startPoint x: 892, startPoint y: 227, endPoint x: 844, endPoint y: 229, distance: 48.0
click at [700, 229] on div "Effective dates 10/29/2024 - 04/01/2025" at bounding box center [864, 218] width 147 height 25
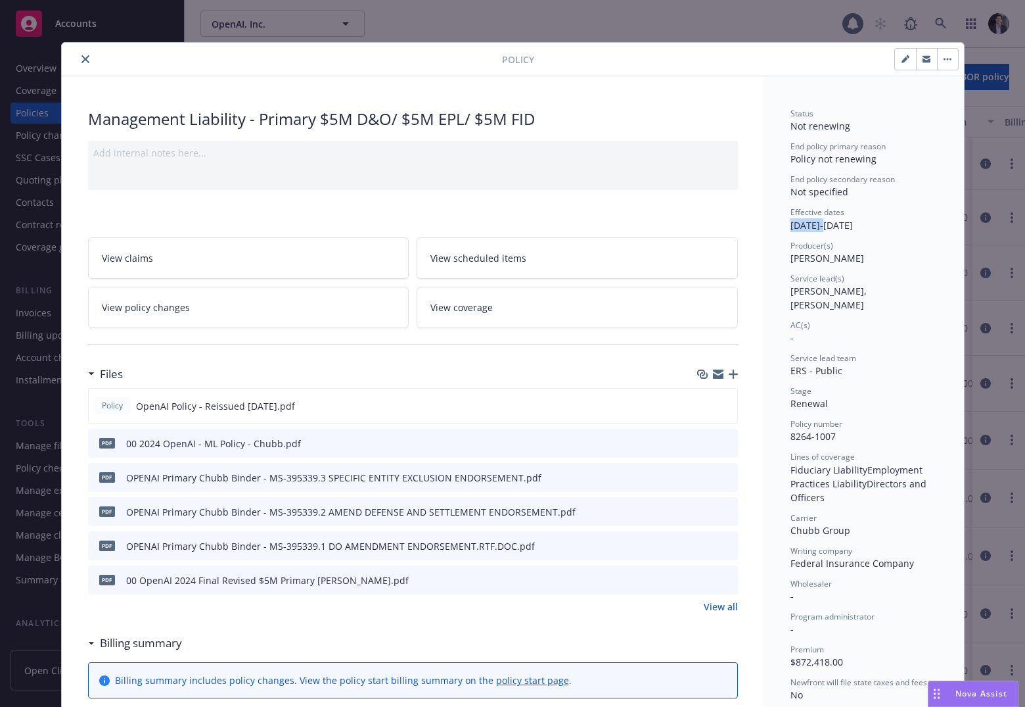
click at [700, 229] on div "Effective dates 10/29/2024 - 04/01/2025" at bounding box center [864, 218] width 147 height 25
drag, startPoint x: 846, startPoint y: 229, endPoint x: 902, endPoint y: 227, distance: 55.9
click at [700, 227] on div "Effective dates 10/29/2024 - 04/01/2025" at bounding box center [864, 218] width 147 height 25
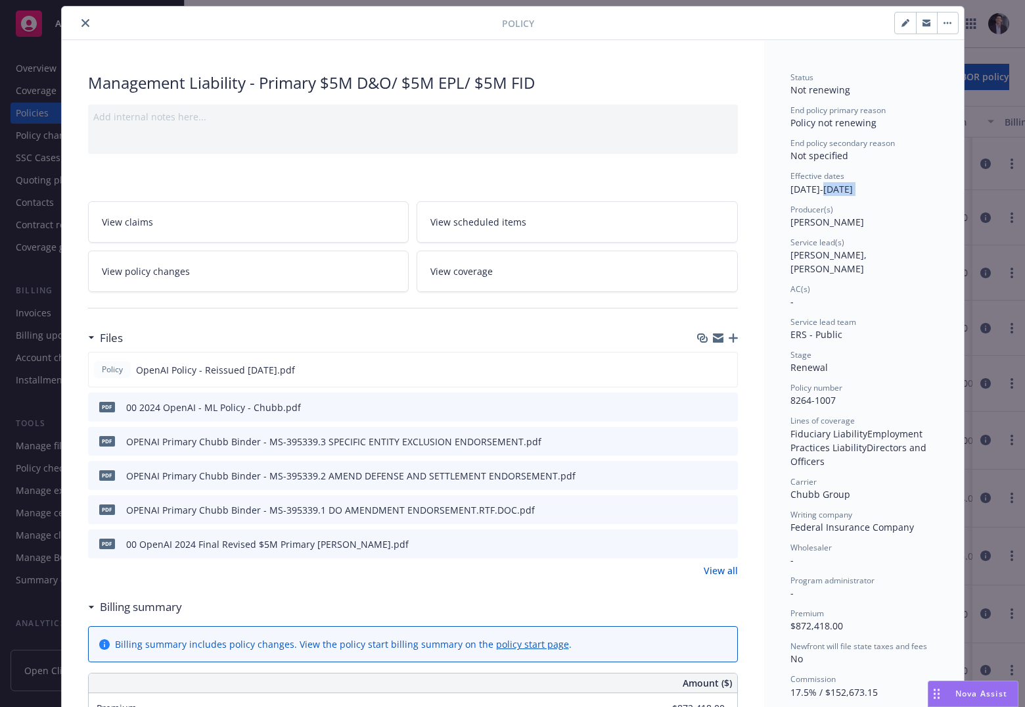
scroll to position [37, 0]
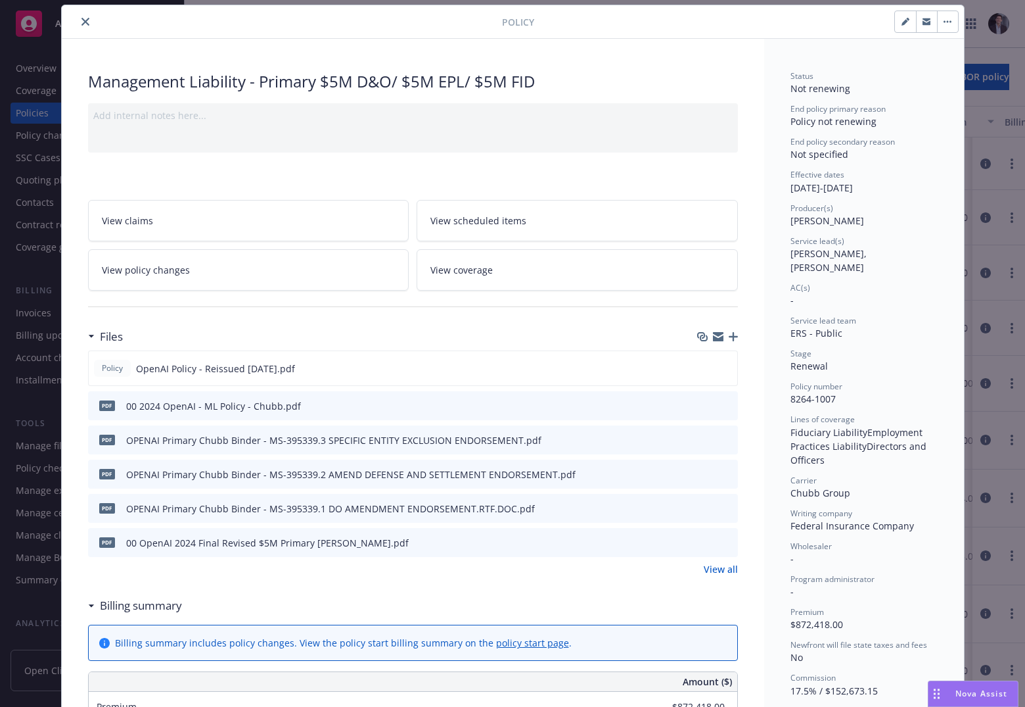
click at [700, 241] on div "Policy Management Liability - Primary $5M D&O/ $5M EPL/ $5M FID Add internal no…" at bounding box center [512, 353] width 1025 height 707
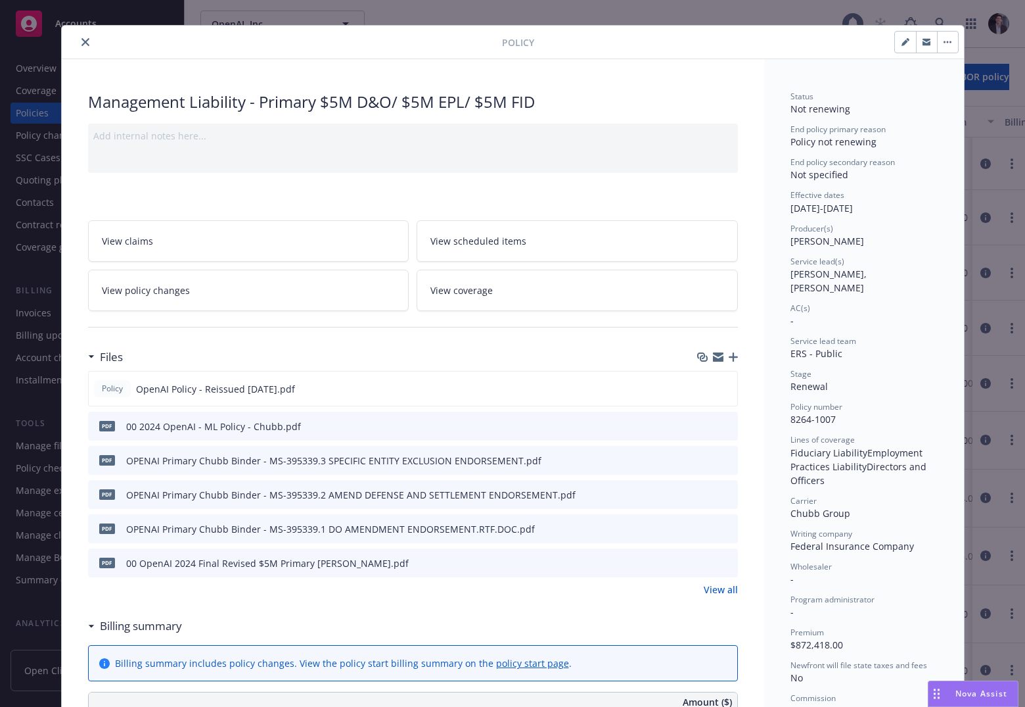
scroll to position [8, 0]
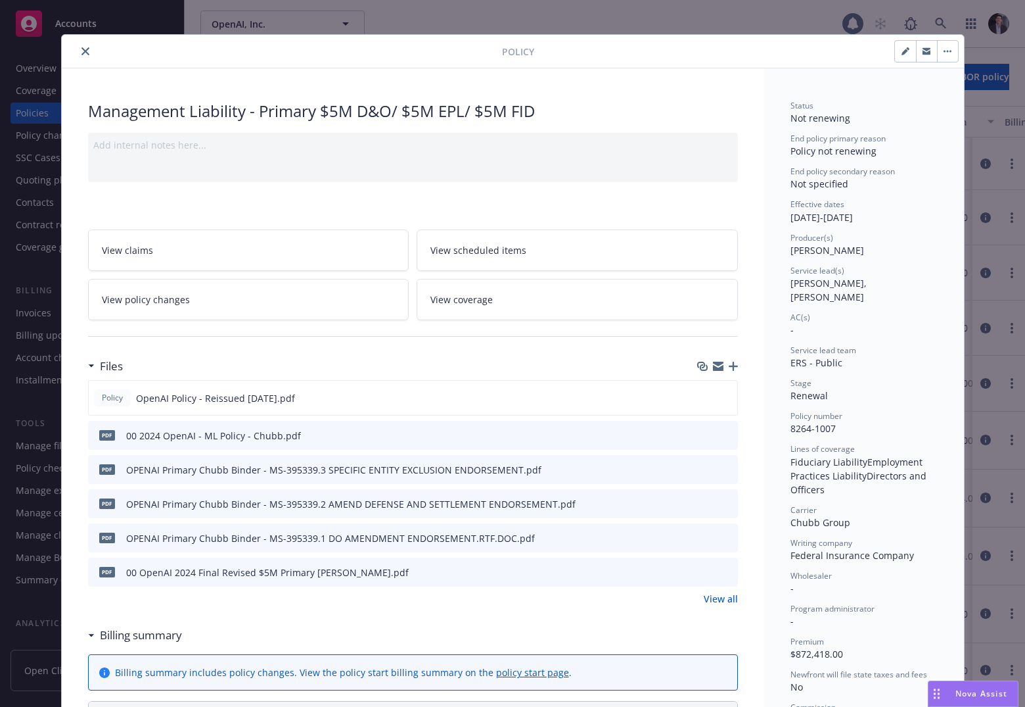
drag, startPoint x: 892, startPoint y: 217, endPoint x: 844, endPoint y: 218, distance: 48.0
click at [700, 218] on div "Effective dates 10/29/2024 - 04/01/2025" at bounding box center [864, 211] width 147 height 25
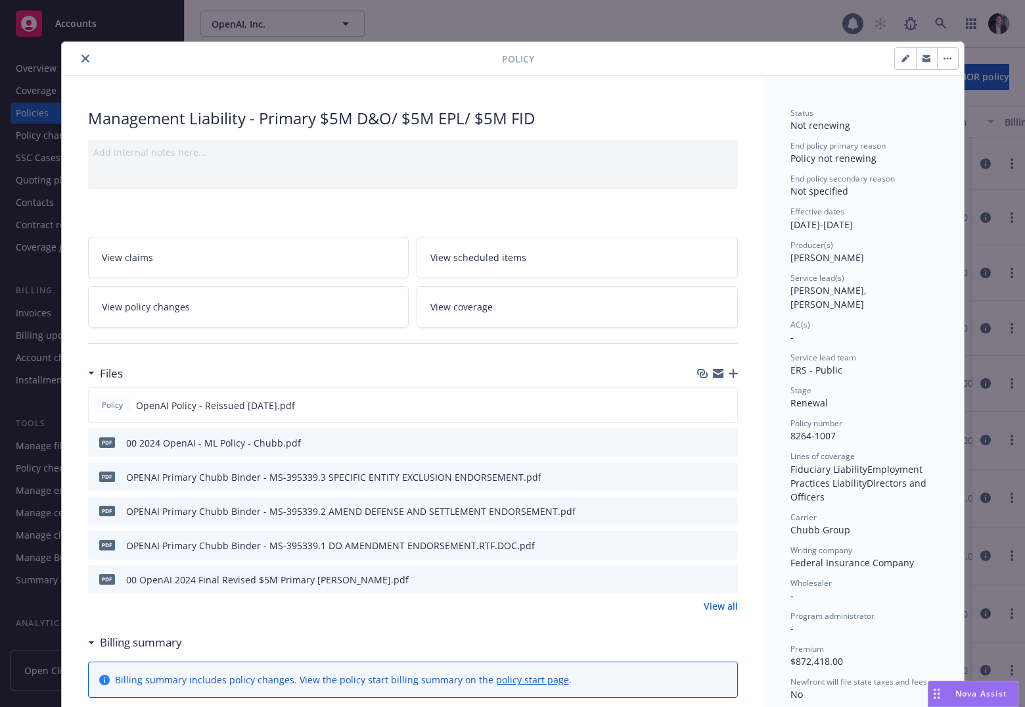
scroll to position [0, 0]
click at [700, 285] on span "[PERSON_NAME], [PERSON_NAME]" at bounding box center [830, 298] width 79 height 26
drag, startPoint x: 868, startPoint y: 283, endPoint x: 908, endPoint y: 287, distance: 40.2
click at [700, 287] on span "[PERSON_NAME], [PERSON_NAME]" at bounding box center [830, 298] width 79 height 26
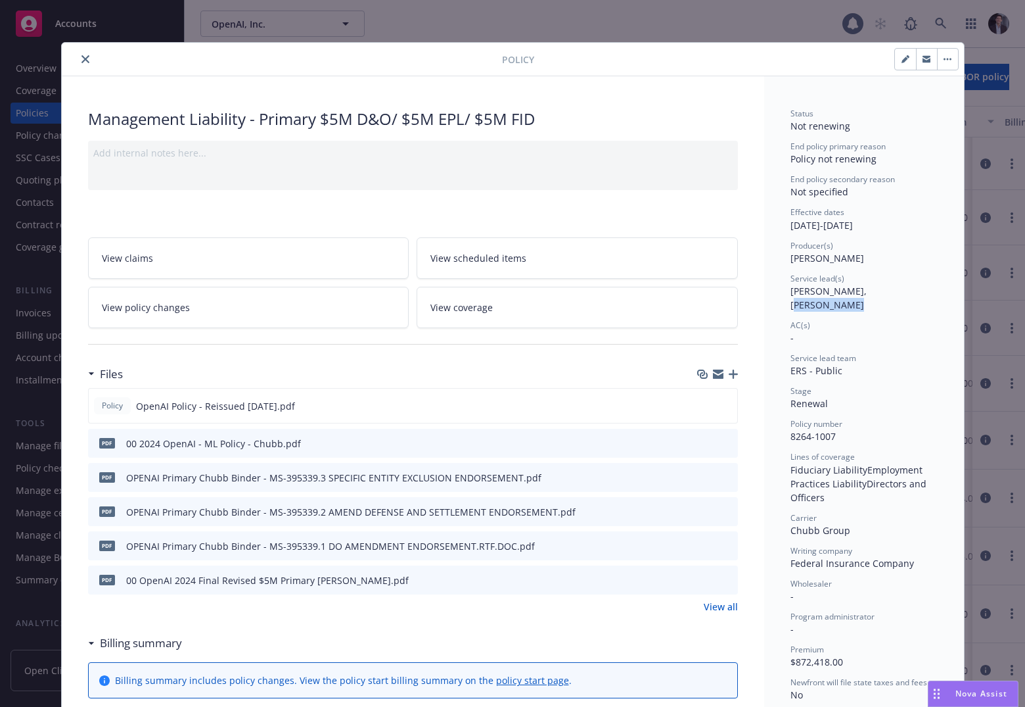
drag, startPoint x: 908, startPoint y: 287, endPoint x: 868, endPoint y: 293, distance: 40.0
click at [700, 293] on span "[PERSON_NAME], [PERSON_NAME]" at bounding box center [830, 298] width 79 height 26
click at [78, 64] on button "close" at bounding box center [86, 59] width 16 height 16
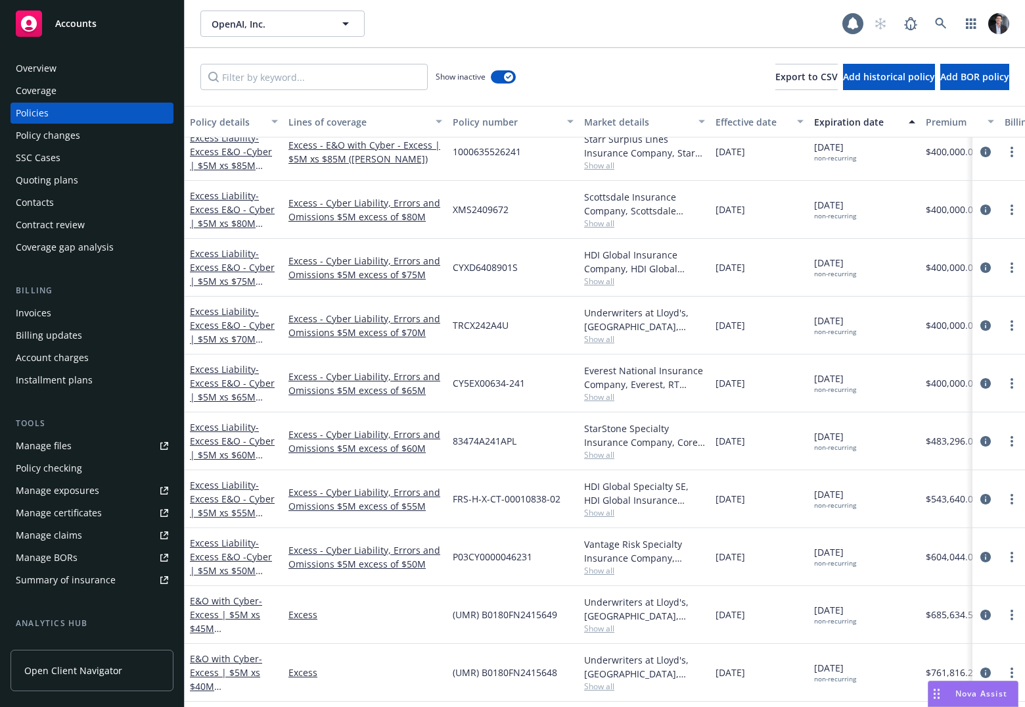
scroll to position [6280, 0]
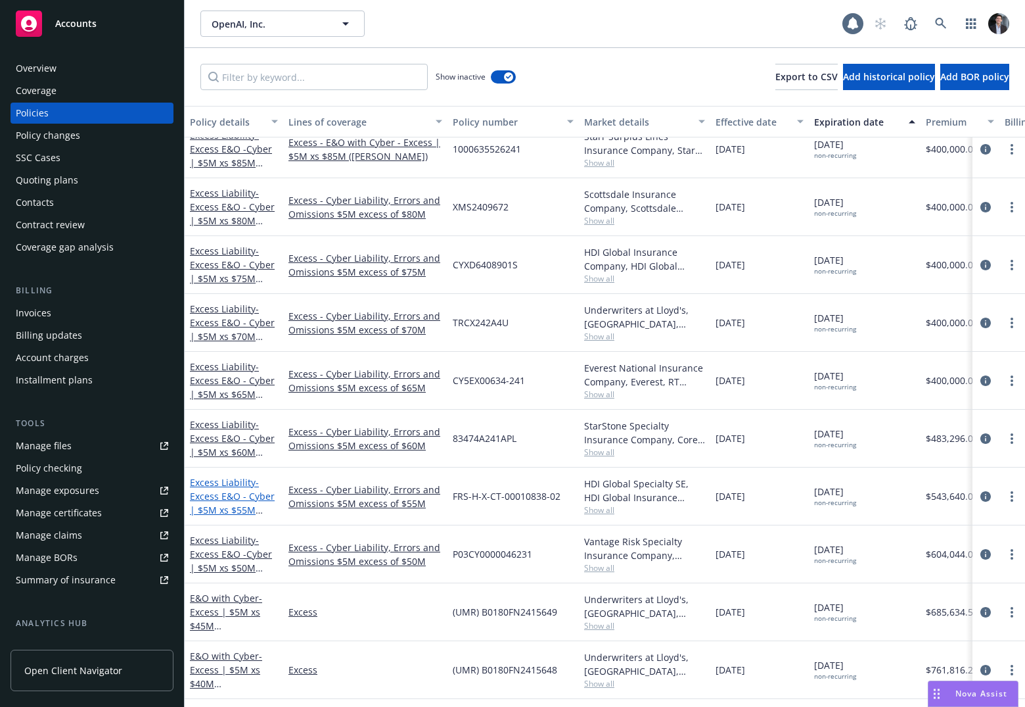
click at [217, 490] on span "- Excess E&O - Cyber | $5M xs $55M (FalconRisk)" at bounding box center [232, 503] width 85 height 54
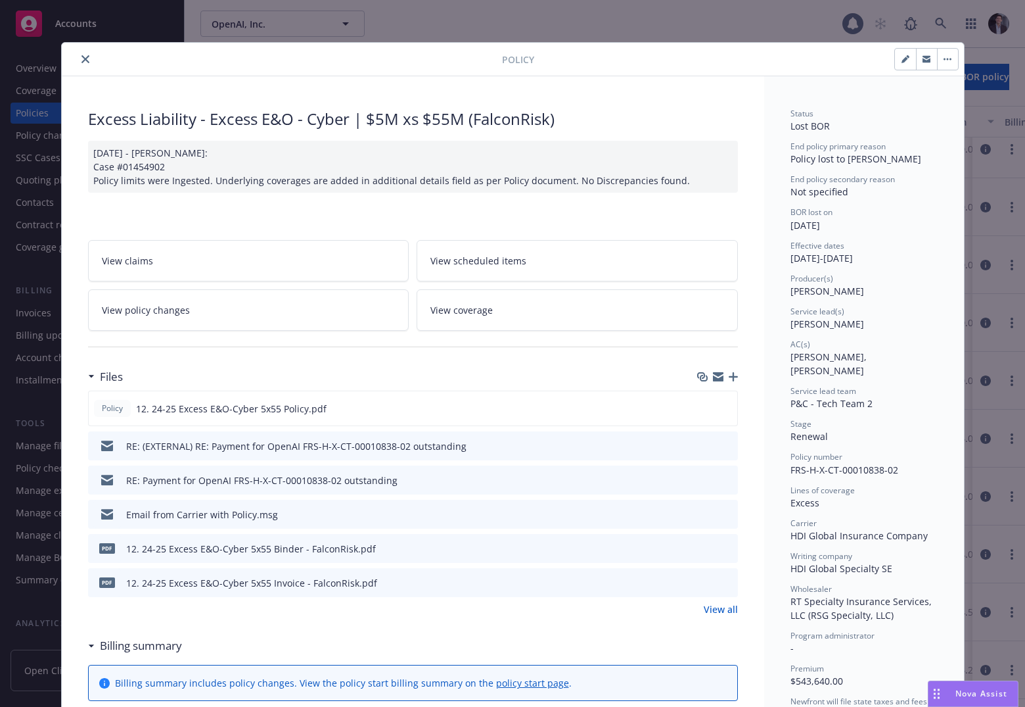
drag, startPoint x: 901, startPoint y: 258, endPoint x: 841, endPoint y: 261, distance: 59.2
click at [700, 261] on div "Effective dates 10/29/2024 - 10/29/2025" at bounding box center [864, 252] width 147 height 25
click at [700, 260] on div "Effective dates 10/29/2024 - 10/29/2025" at bounding box center [864, 252] width 147 height 25
drag, startPoint x: 899, startPoint y: 150, endPoint x: 759, endPoint y: 158, distance: 140.2
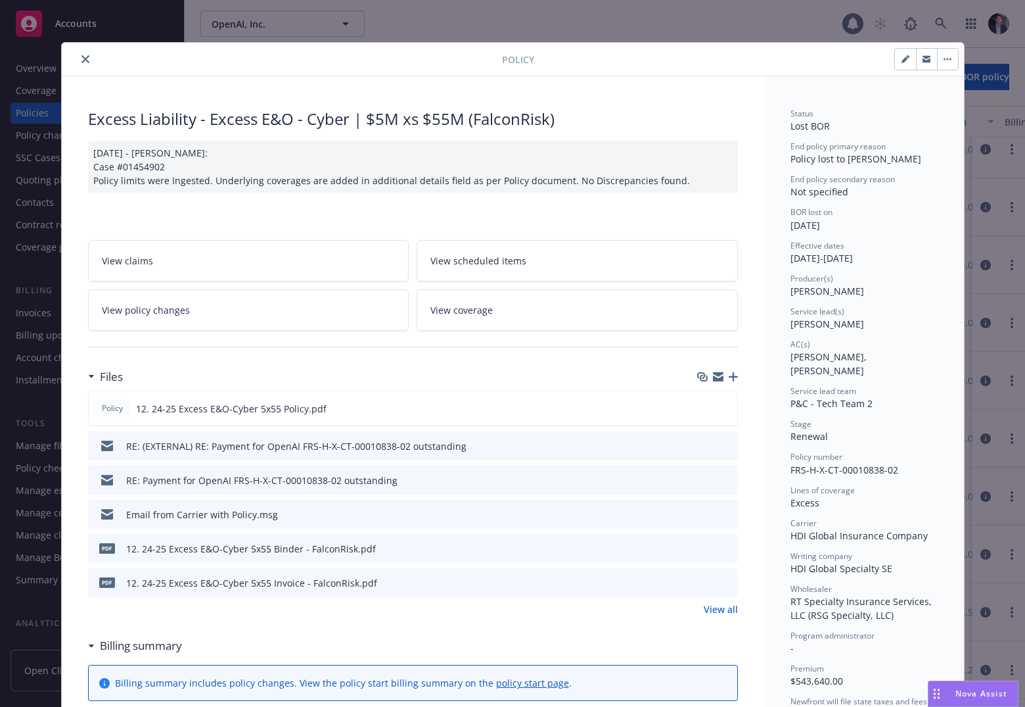
drag, startPoint x: 853, startPoint y: 336, endPoint x: 740, endPoint y: 335, distance: 113.1
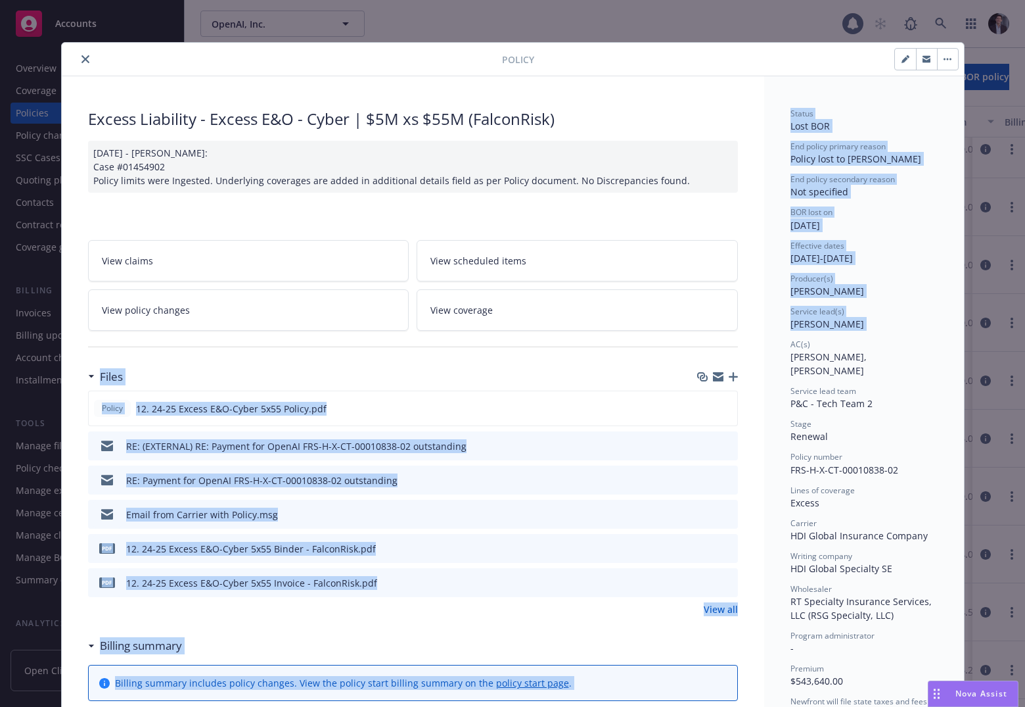
click at [700, 322] on span "[PERSON_NAME]" at bounding box center [828, 323] width 74 height 12
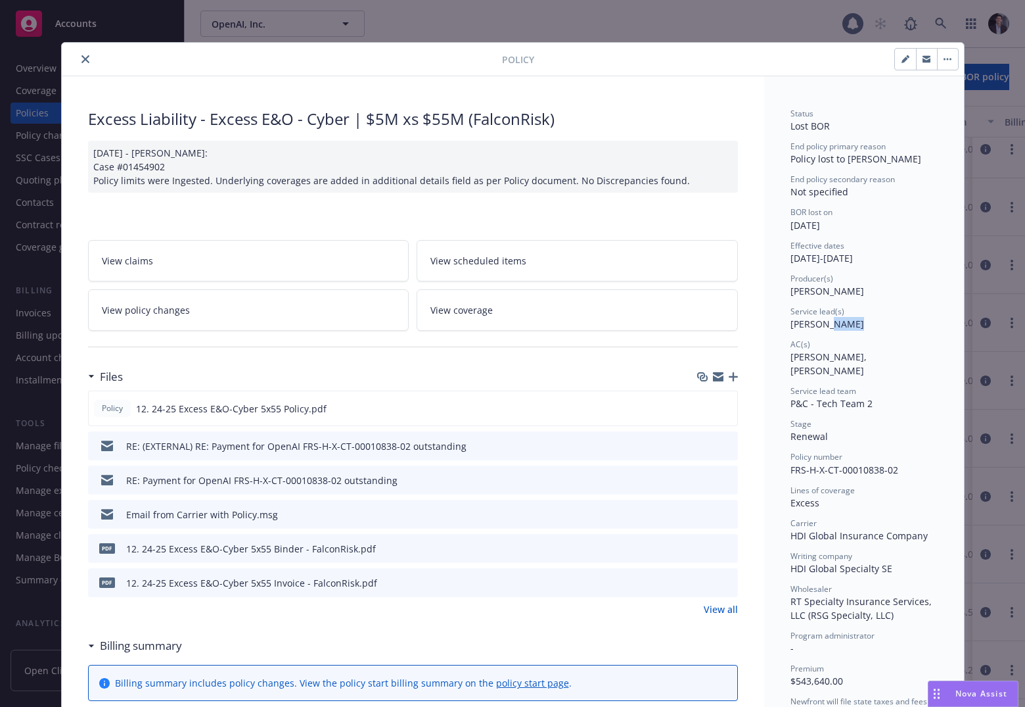
click at [700, 322] on span "[PERSON_NAME]" at bounding box center [828, 323] width 74 height 12
click at [78, 53] on button "close" at bounding box center [86, 59] width 16 height 16
click at [87, 64] on div at bounding box center [284, 59] width 435 height 16
click at [84, 61] on button "close" at bounding box center [86, 59] width 16 height 16
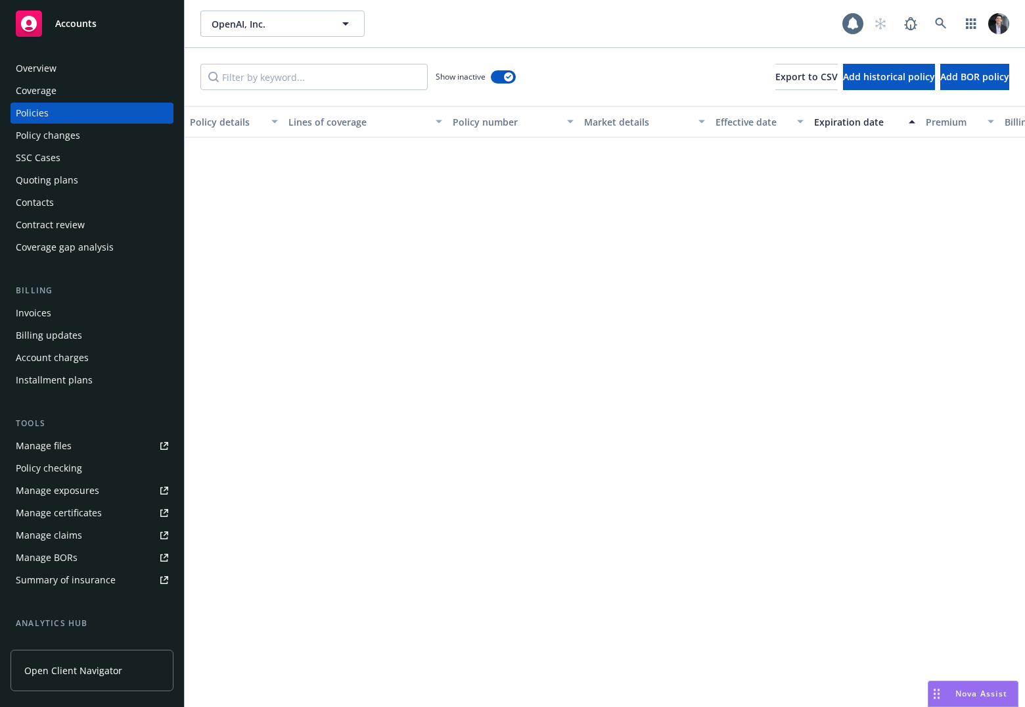
scroll to position [4670, 0]
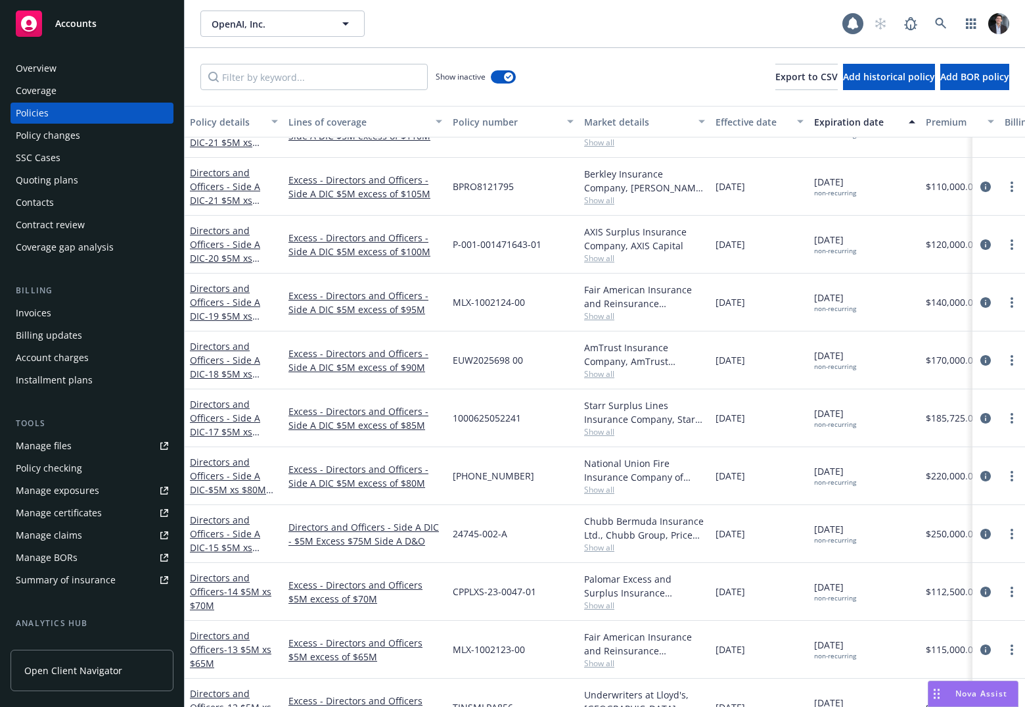
click at [700, 293] on span "04/01/2025 non-recurring" at bounding box center [835, 302] width 42 height 22
drag, startPoint x: 850, startPoint y: 293, endPoint x: 863, endPoint y: 321, distance: 30.6
click at [700, 321] on div "04/01/2025 non-recurring" at bounding box center [865, 302] width 112 height 58
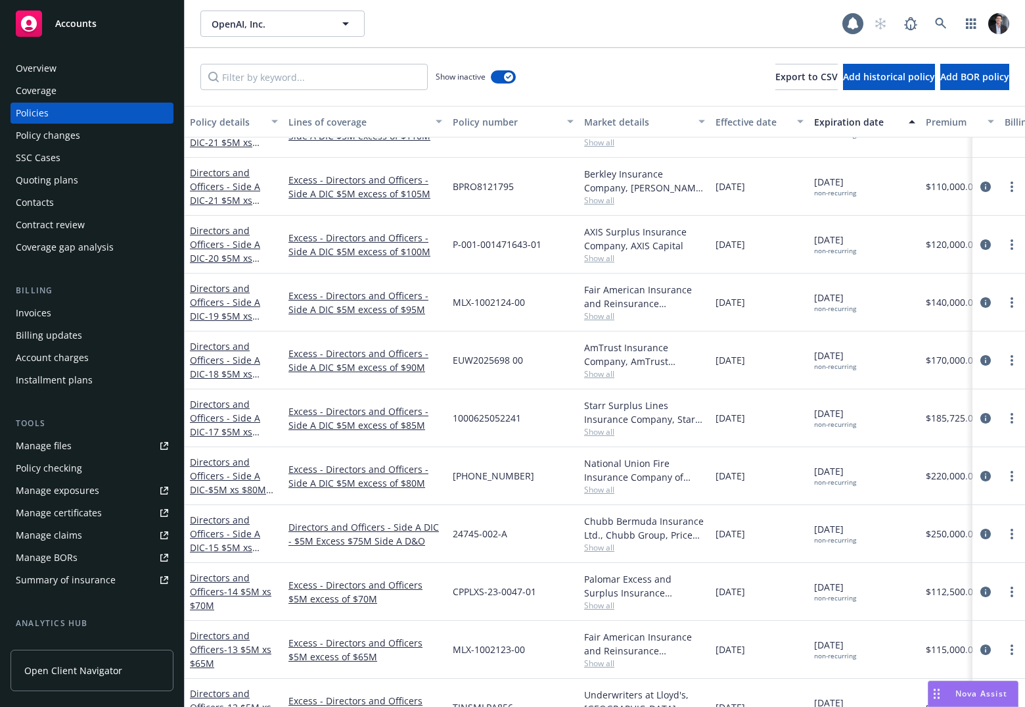
click at [700, 321] on div "04/01/2025 non-recurring" at bounding box center [865, 302] width 112 height 58
drag, startPoint x: 863, startPoint y: 321, endPoint x: 842, endPoint y: 296, distance: 32.7
click at [700, 296] on div "04/01/2025 non-recurring" at bounding box center [865, 302] width 112 height 58
click at [700, 296] on span "04/01/2025 non-recurring" at bounding box center [835, 302] width 42 height 22
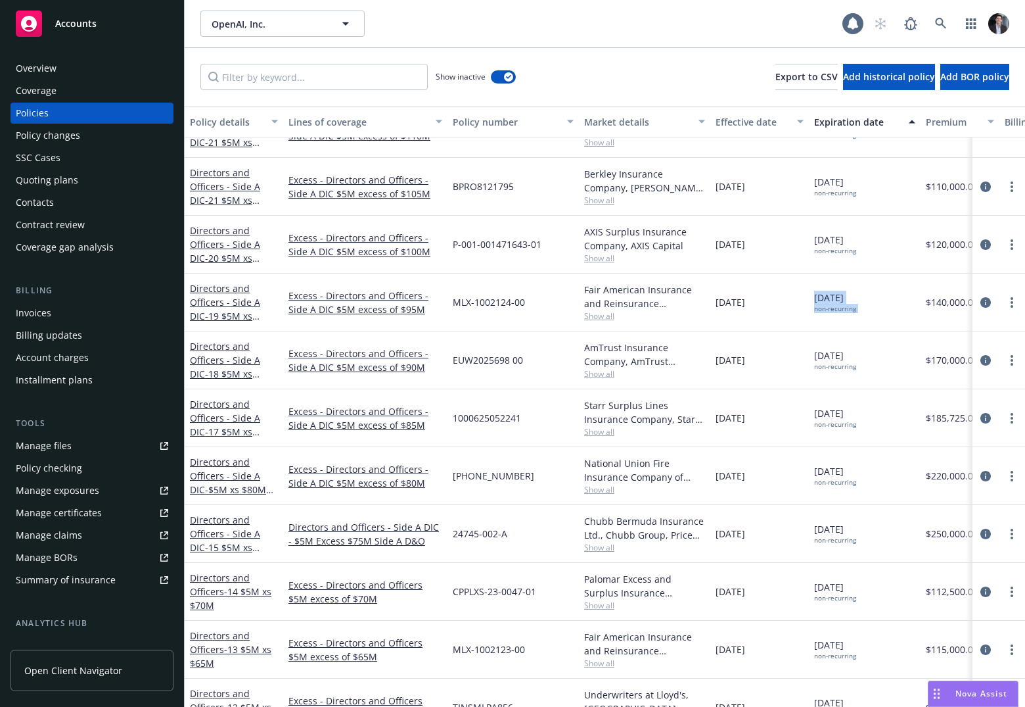
drag, startPoint x: 842, startPoint y: 296, endPoint x: 862, endPoint y: 330, distance: 39.5
click at [700, 329] on div "04/01/2025 non-recurring" at bounding box center [865, 302] width 112 height 58
click at [700, 330] on div "04/01/2025 non-recurring" at bounding box center [865, 302] width 112 height 58
drag, startPoint x: 862, startPoint y: 330, endPoint x: 856, endPoint y: 310, distance: 21.2
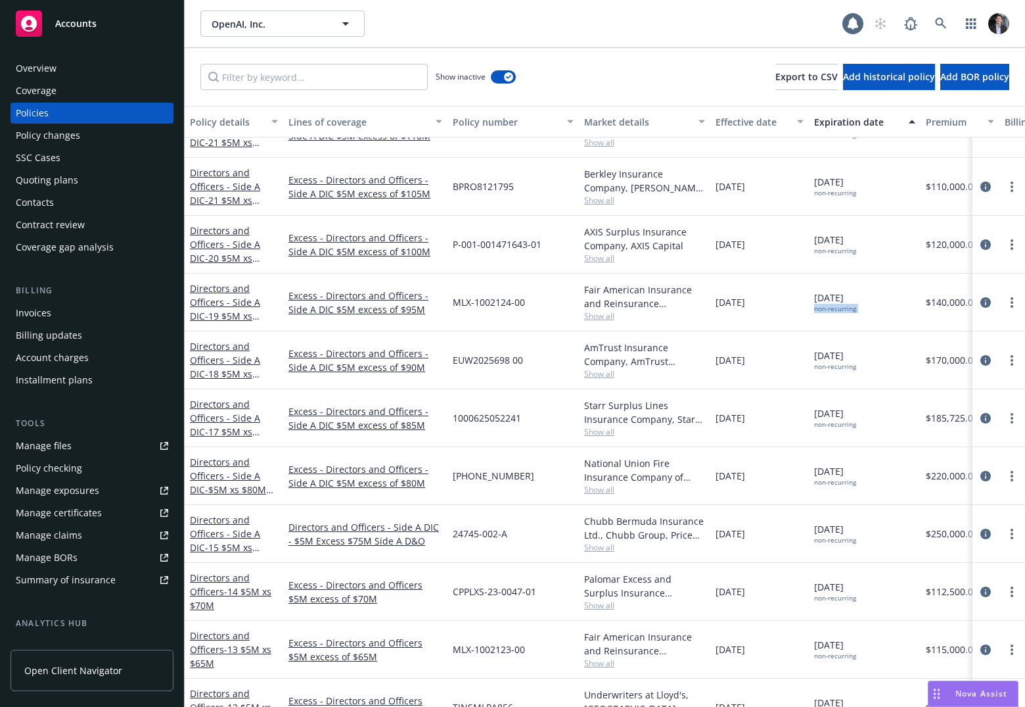
click at [700, 311] on div "04/01/2025 non-recurring" at bounding box center [865, 302] width 112 height 58
click at [700, 309] on div "non-recurring" at bounding box center [835, 308] width 42 height 9
drag, startPoint x: 856, startPoint y: 310, endPoint x: 853, endPoint y: 300, distance: 9.6
click at [700, 300] on span "04/01/2025 non-recurring" at bounding box center [835, 302] width 42 height 22
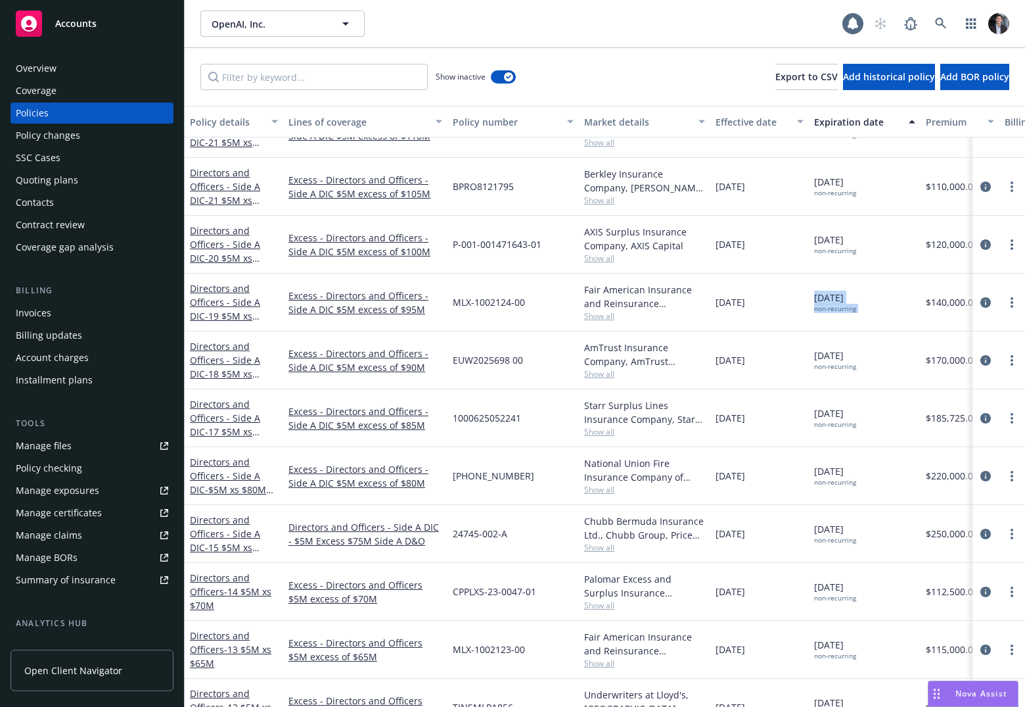
click at [700, 300] on span "04/01/2025 non-recurring" at bounding box center [835, 302] width 42 height 22
drag, startPoint x: 853, startPoint y: 300, endPoint x: 857, endPoint y: 317, distance: 17.7
click at [700, 317] on div "04/01/2025 non-recurring" at bounding box center [865, 302] width 112 height 58
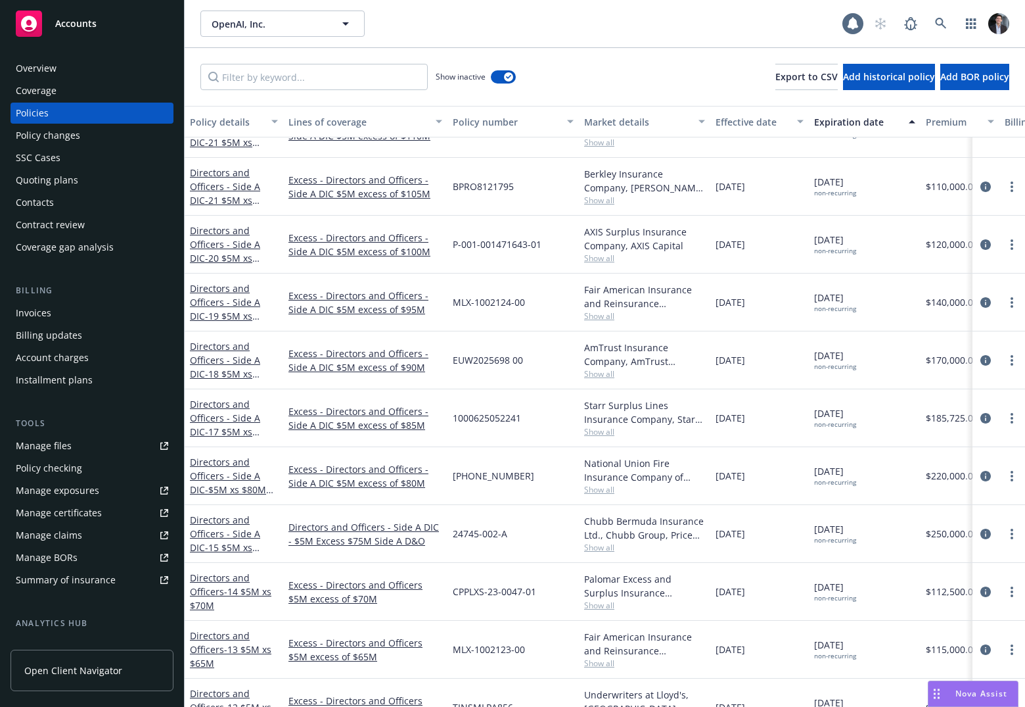
click at [700, 317] on div "04/01/2025 non-recurring" at bounding box center [865, 302] width 112 height 58
drag, startPoint x: 857, startPoint y: 317, endPoint x: 847, endPoint y: 277, distance: 42.1
click at [700, 283] on div "04/01/2025 non-recurring" at bounding box center [865, 302] width 112 height 58
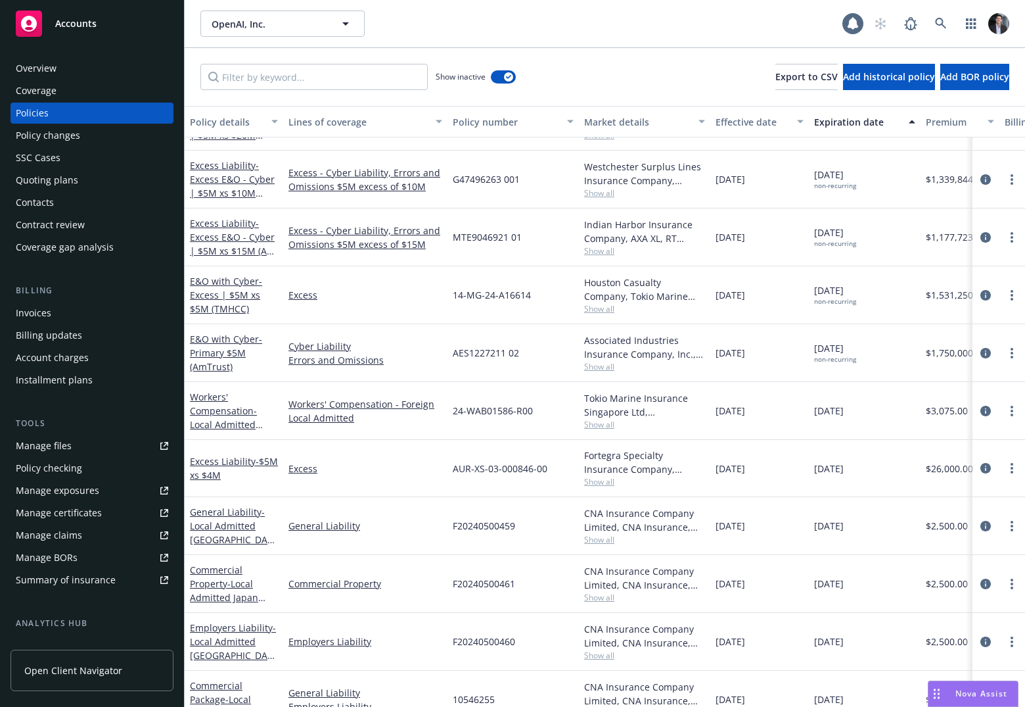
scroll to position [6990, 0]
click at [500, 80] on button "button" at bounding box center [503, 76] width 25 height 13
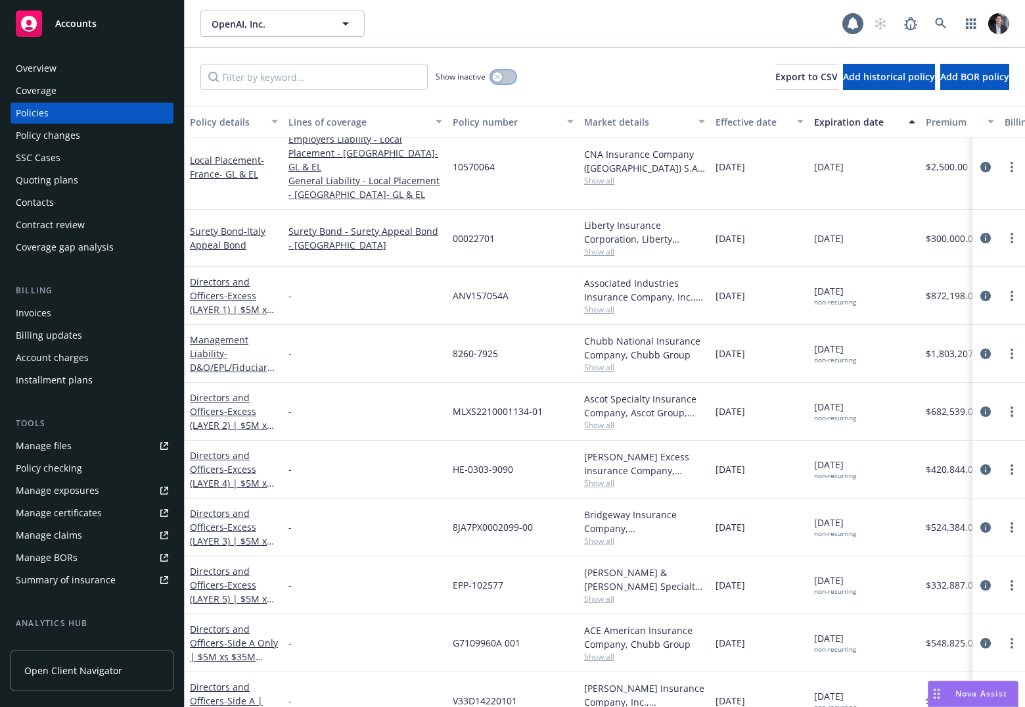
scroll to position [2247, 0]
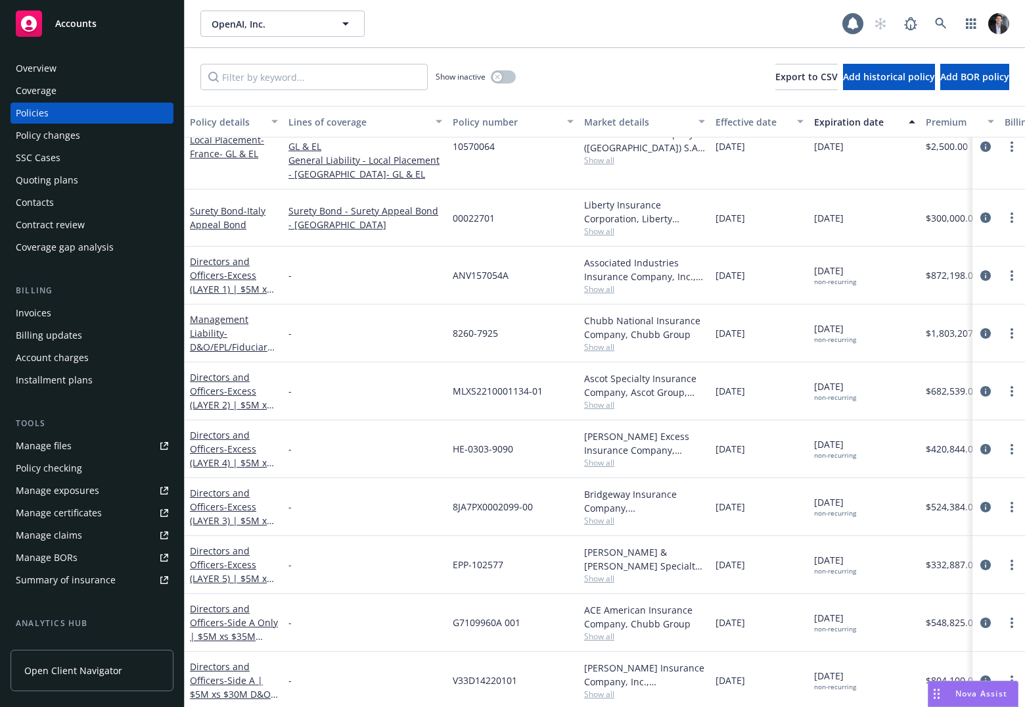
drag, startPoint x: 876, startPoint y: 480, endPoint x: 791, endPoint y: 495, distance: 85.4
click at [700, 495] on div "Directors and Officers - Excess (LAYER 3) | $5M xs $15M D&O Run-Off - 8JA7PX000…" at bounding box center [819, 507] width 1269 height 58
click at [700, 509] on div "non-recurring" at bounding box center [835, 513] width 42 height 9
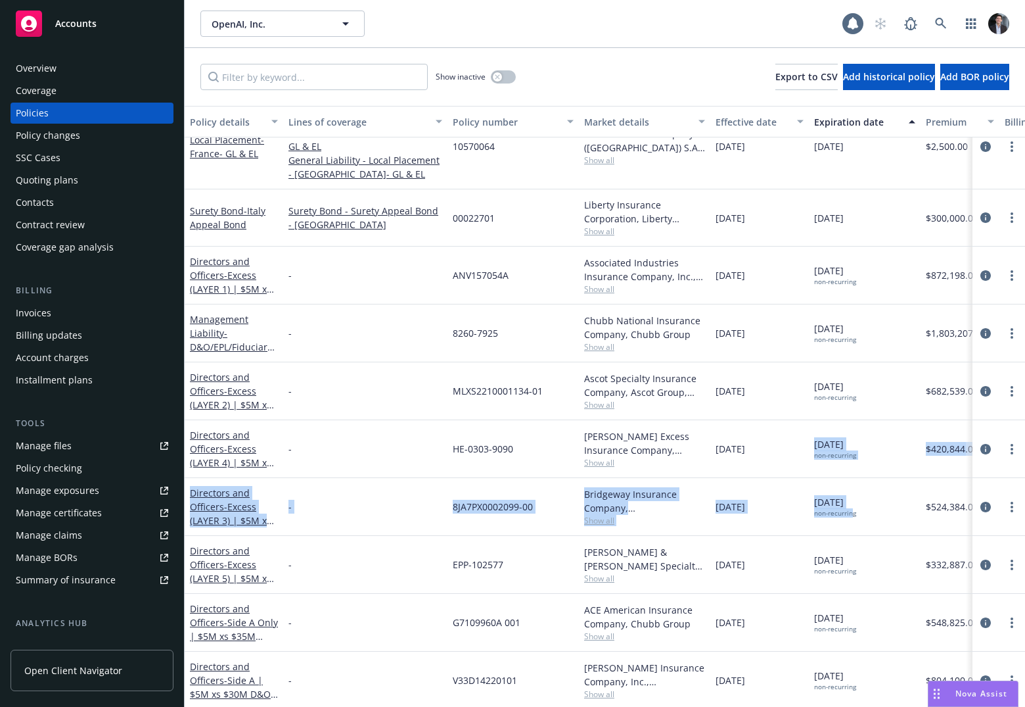
drag, startPoint x: 853, startPoint y: 498, endPoint x: 821, endPoint y: 368, distance: 133.9
click at [700, 391] on div "Local Placement - France- Property Commercial Property - Foreign Local Admitted…" at bounding box center [819, 336] width 1269 height 578
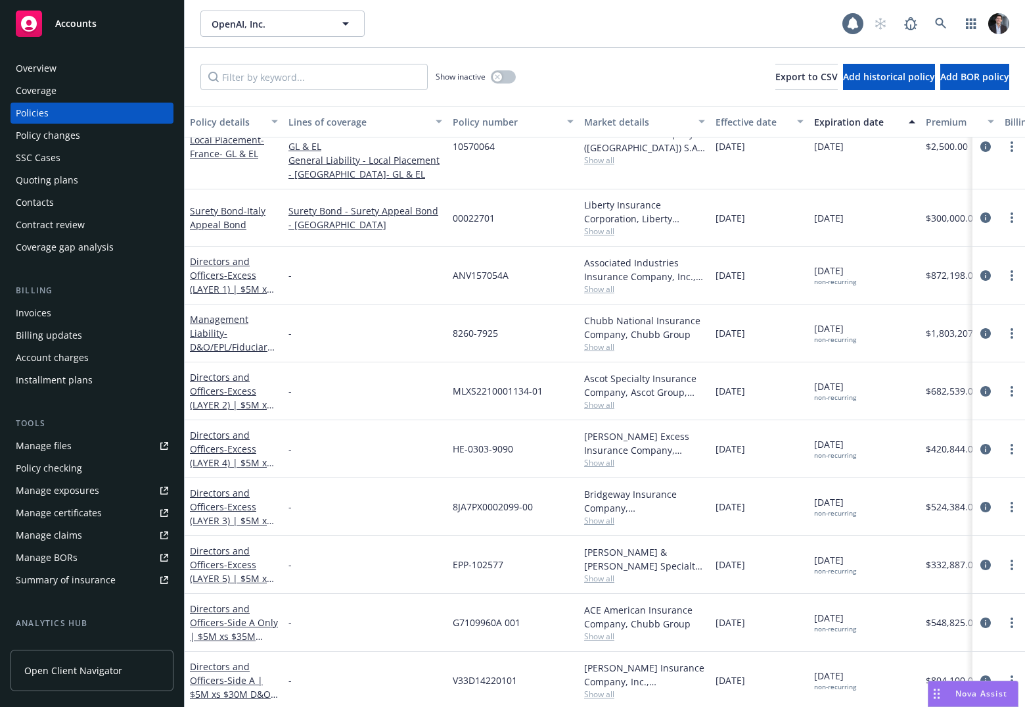
click at [700, 321] on span "11/29/2029 non-recurring" at bounding box center [835, 332] width 42 height 22
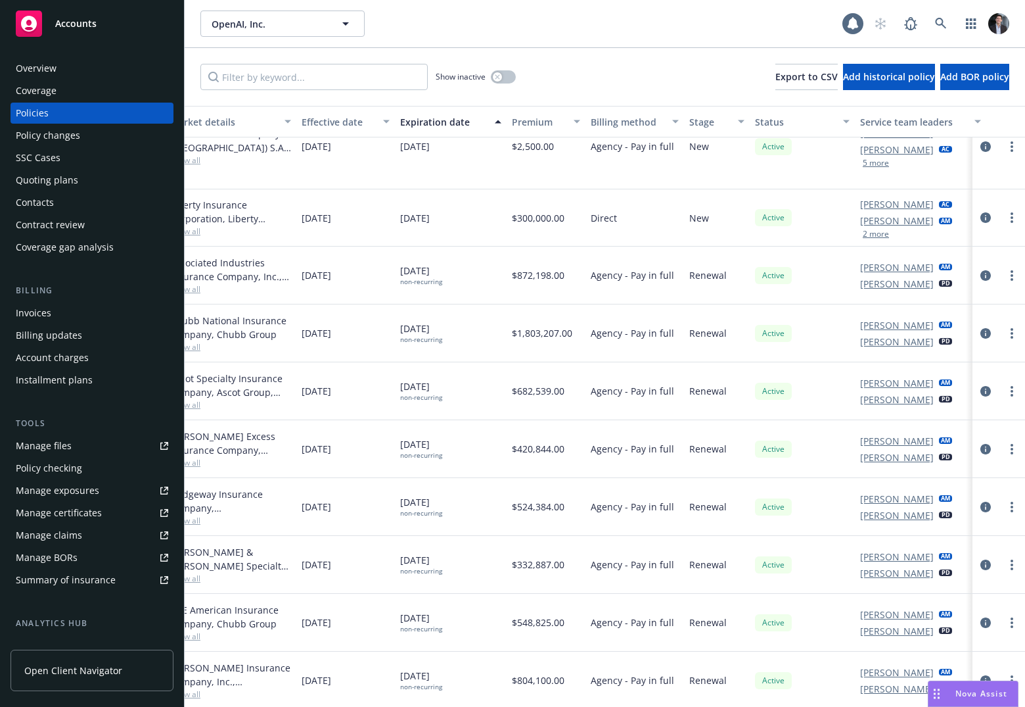
scroll to position [2247, 438]
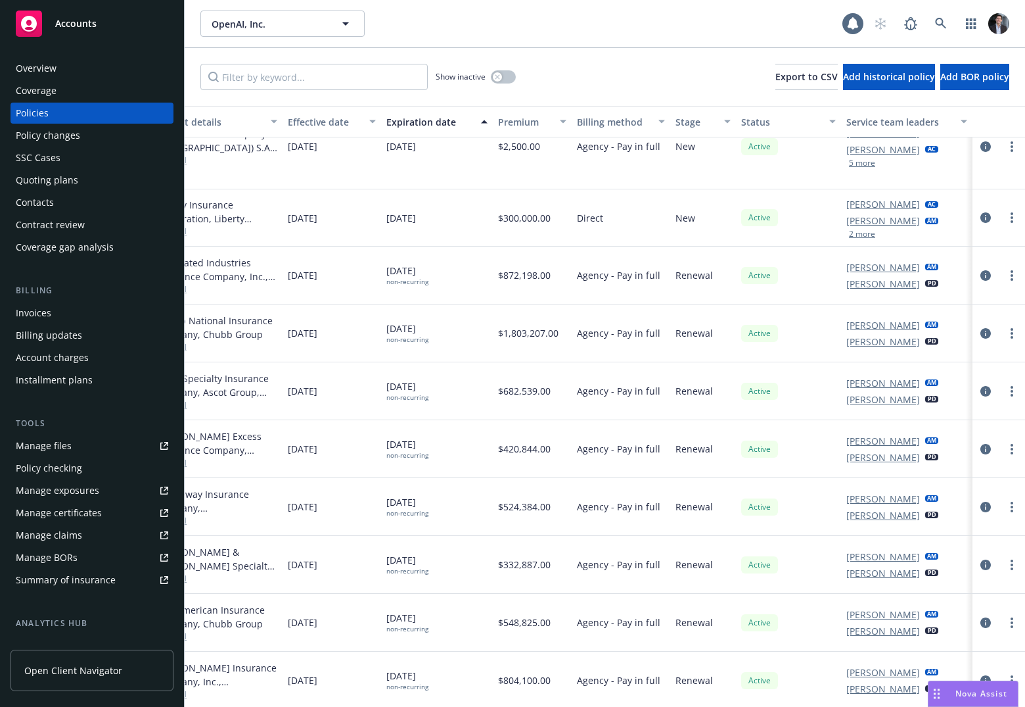
click at [67, 72] on div "Overview" at bounding box center [92, 68] width 152 height 21
